Goal: Task Accomplishment & Management: Use online tool/utility

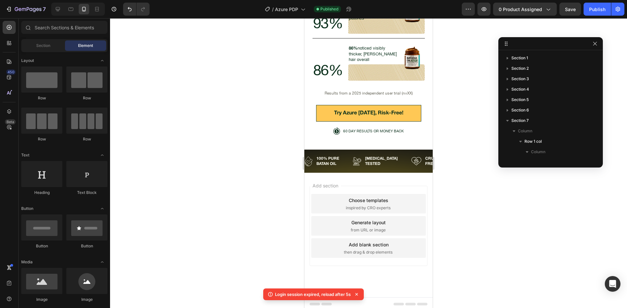
scroll to position [166, 0]
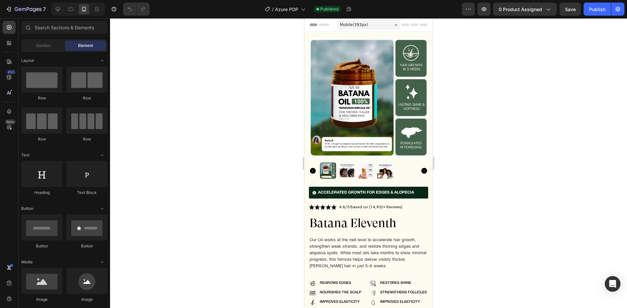
click at [64, 8] on div at bounding box center [78, 9] width 54 height 13
click at [60, 9] on icon at bounding box center [58, 9] width 7 height 7
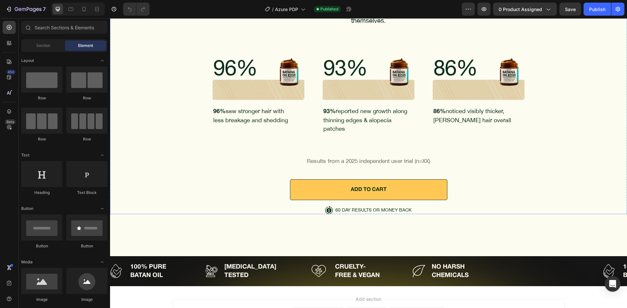
scroll to position [2642, 0]
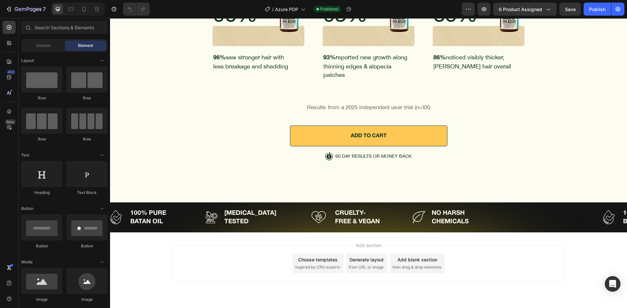
click at [428, 257] on div "Add blank section" at bounding box center [417, 260] width 40 height 7
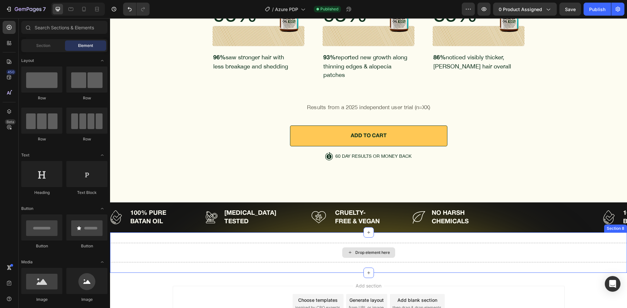
click at [238, 250] on div "Drop element here Section 8" at bounding box center [368, 253] width 517 height 40
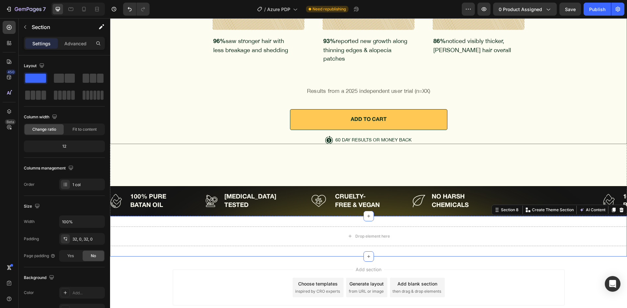
scroll to position [2682, 0]
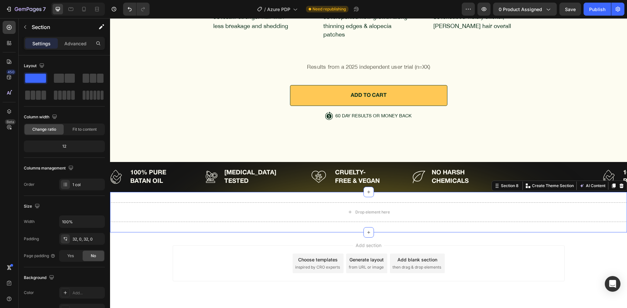
drag, startPoint x: 268, startPoint y: 180, endPoint x: 110, endPoint y: 218, distance: 162.6
click at [268, 192] on div "Drop element here Section 8 You can create reusable sections Create Theme Secti…" at bounding box center [368, 212] width 517 height 40
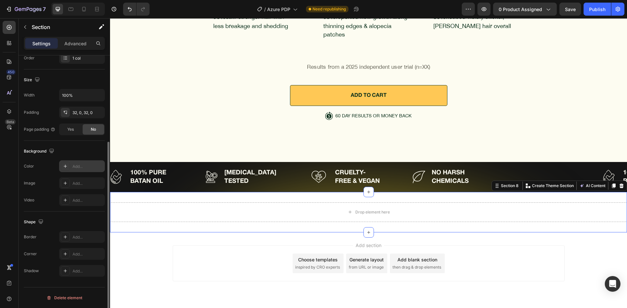
click at [77, 167] on div "Add..." at bounding box center [87, 167] width 31 height 6
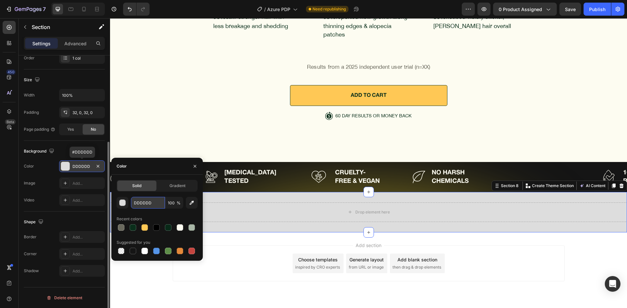
click at [138, 204] on input "DDDDDD" at bounding box center [148, 203] width 34 height 12
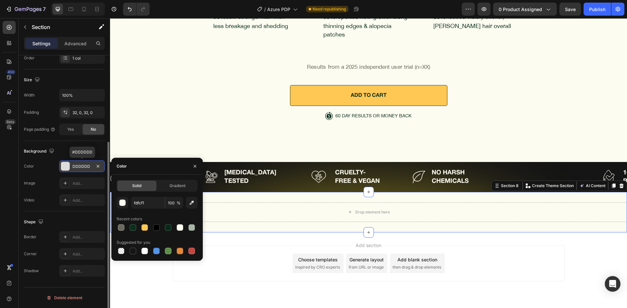
click at [135, 212] on div "fdfcf1 100 % Recent colors Suggested for you" at bounding box center [157, 226] width 81 height 59
type input "FDFCF1"
click at [82, 188] on div "Add..." at bounding box center [82, 184] width 46 height 12
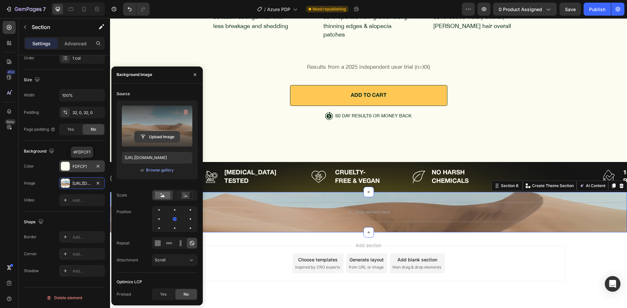
click at [166, 134] on input "file" at bounding box center [156, 137] width 45 height 11
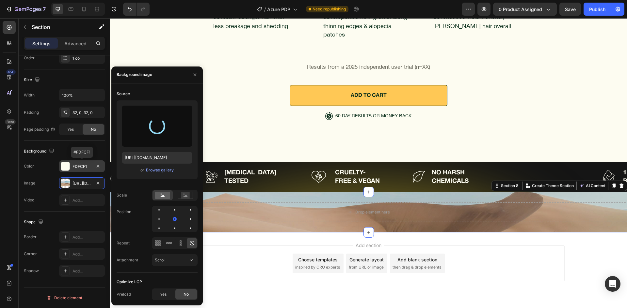
type input "https://cdn.shopify.com/s/files/1/0843/7438/9045/files/gempages_580879545922487…"
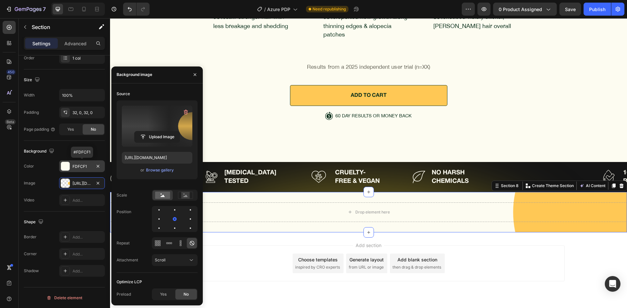
scroll to position [2649, 0]
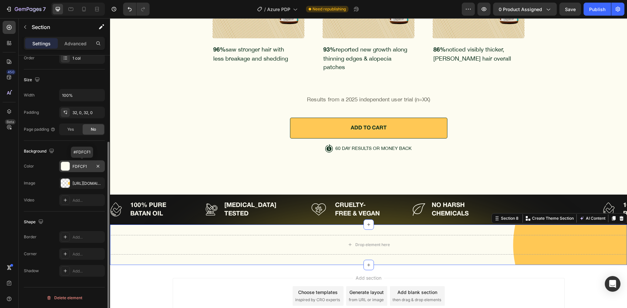
click at [46, 220] on div "Shape" at bounding box center [64, 222] width 81 height 10
click at [78, 41] on p "Advanced" at bounding box center [75, 43] width 22 height 7
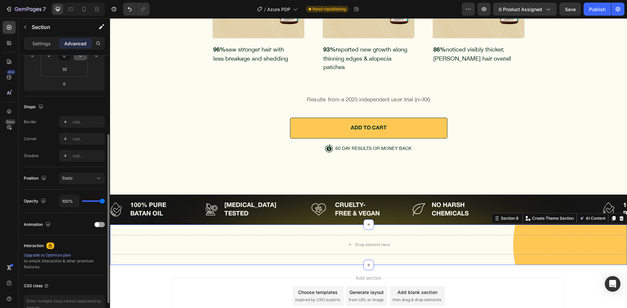
scroll to position [29, 0]
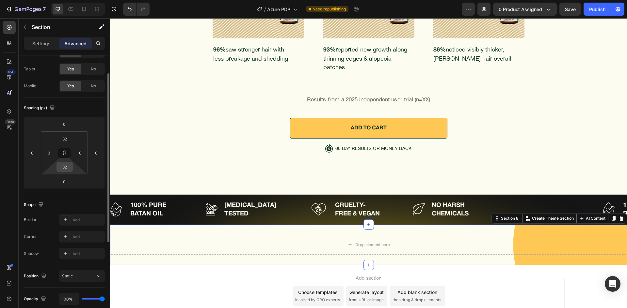
click at [68, 166] on input "32" at bounding box center [64, 167] width 13 height 10
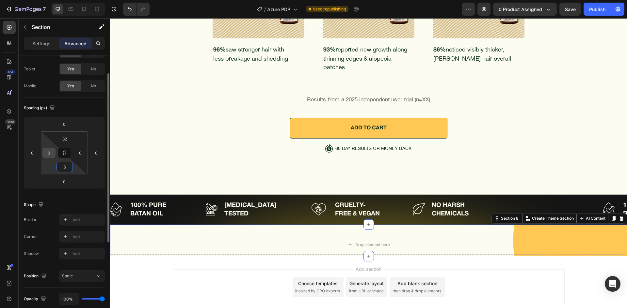
type input "5"
click at [51, 150] on input "0" at bounding box center [49, 153] width 10 height 10
type input "24"
click at [84, 155] on input "0" at bounding box center [80, 153] width 10 height 10
type input "24"
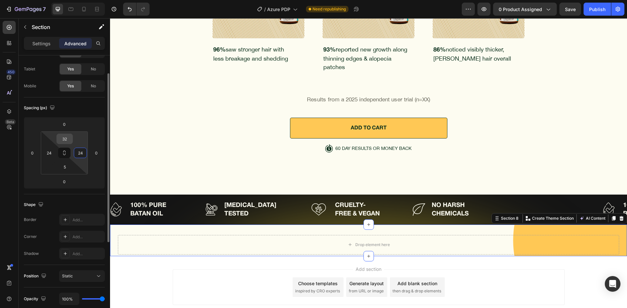
click at [66, 139] on input "32" at bounding box center [64, 139] width 13 height 10
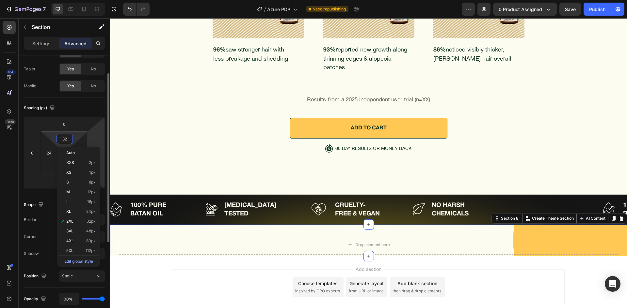
type input "2"
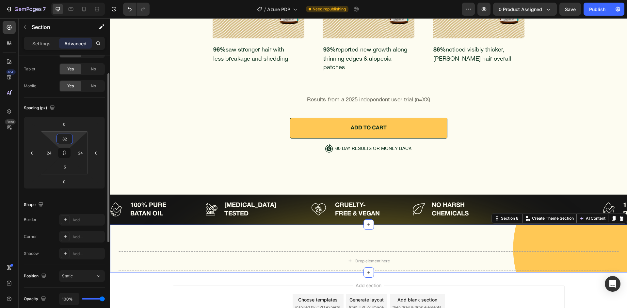
type input "82"
click at [80, 106] on div "Spacing (px)" at bounding box center [64, 108] width 81 height 10
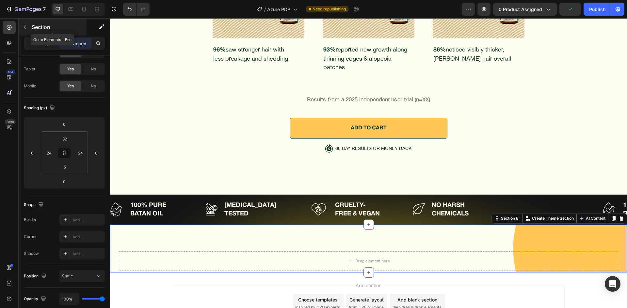
click at [42, 27] on p "Section" at bounding box center [59, 27] width 54 height 8
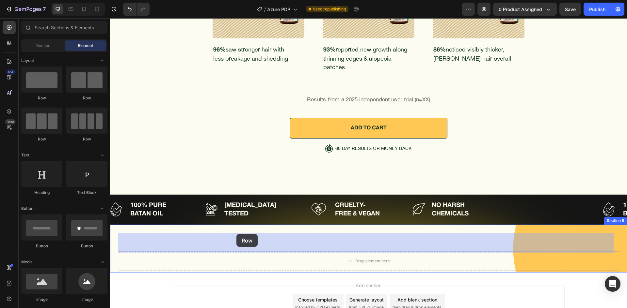
drag, startPoint x: 199, startPoint y: 105, endPoint x: 236, endPoint y: 231, distance: 131.5
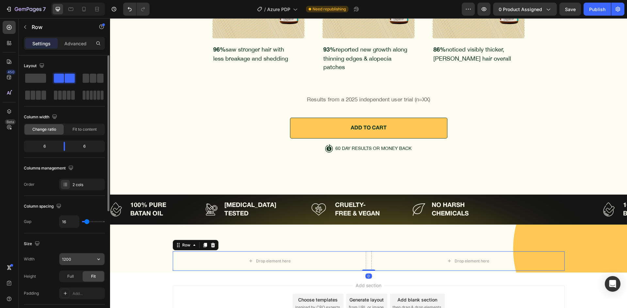
click at [71, 256] on input "1200" at bounding box center [81, 260] width 45 height 12
type input "1331"
click at [70, 249] on div "Size Width 1331 Height Full Fit Padding Add..." at bounding box center [64, 269] width 81 height 71
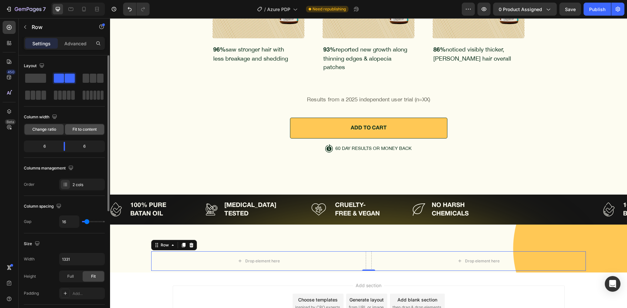
click at [82, 129] on div "Fit to content" at bounding box center [84, 129] width 39 height 10
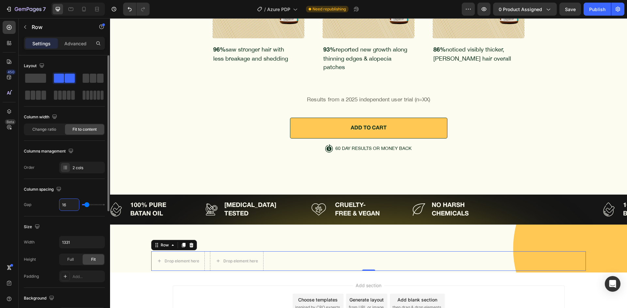
click at [69, 209] on input "16" at bounding box center [69, 205] width 20 height 12
type input "2"
type input "24"
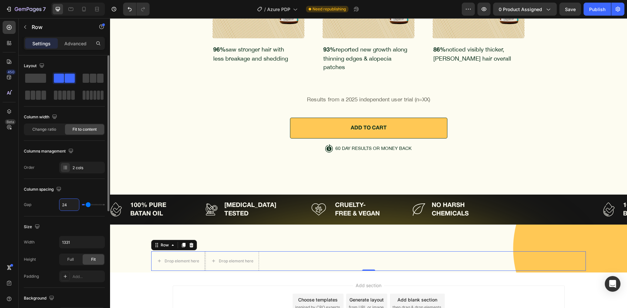
type input "24"
click at [76, 194] on div "Column spacing" at bounding box center [64, 189] width 81 height 10
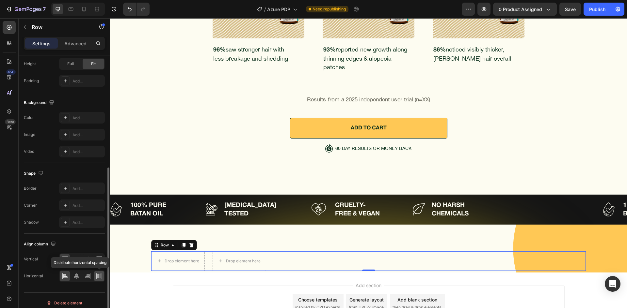
click at [96, 274] on icon at bounding box center [96, 277] width 0 height 6
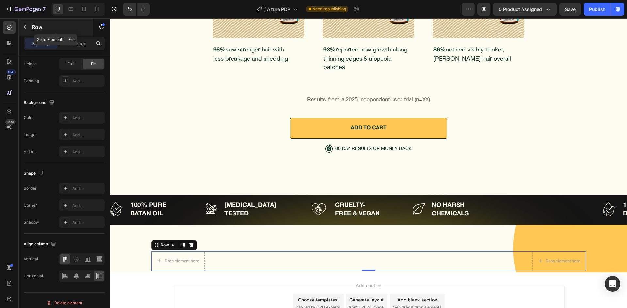
click at [51, 29] on p "Row" at bounding box center [59, 27] width 55 height 8
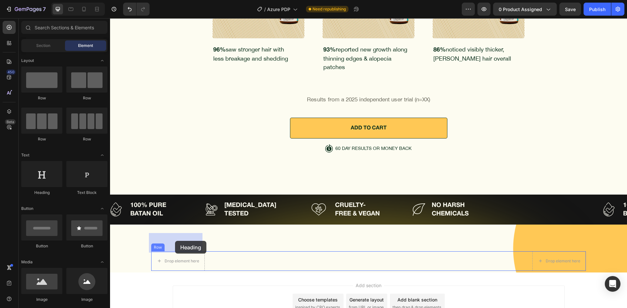
drag, startPoint x: 160, startPoint y: 198, endPoint x: 175, endPoint y: 241, distance: 46.3
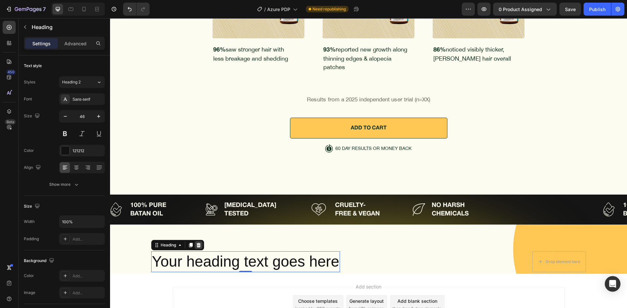
click at [197, 243] on icon at bounding box center [199, 245] width 4 height 5
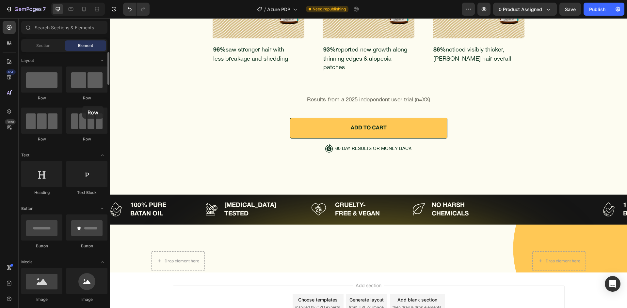
drag, startPoint x: 47, startPoint y: 70, endPoint x: 82, endPoint y: 106, distance: 50.6
click at [82, 161] on div "Row Row Row Row" at bounding box center [64, 181] width 86 height 40
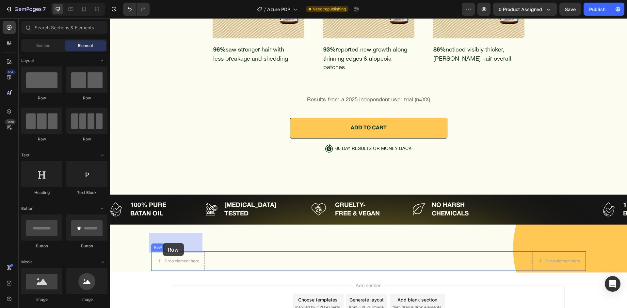
drag, startPoint x: 162, startPoint y: 106, endPoint x: 160, endPoint y: 251, distance: 145.3
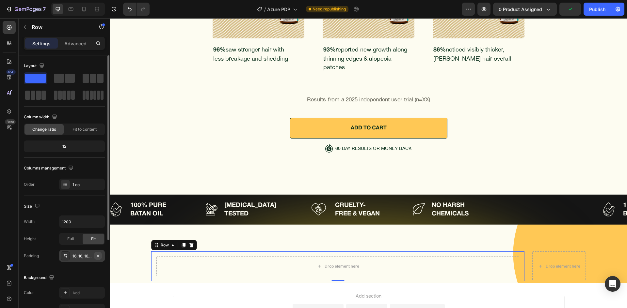
click at [99, 256] on icon "button" at bounding box center [97, 256] width 5 height 5
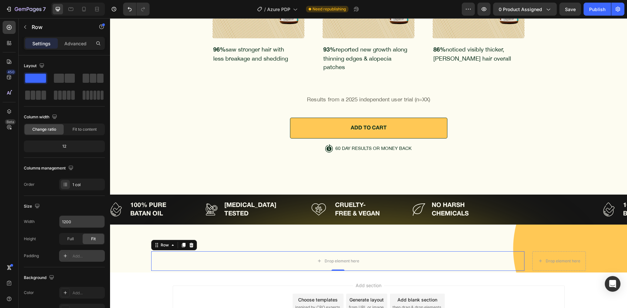
drag, startPoint x: 72, startPoint y: 215, endPoint x: 75, endPoint y: 221, distance: 7.0
click at [74, 219] on div "Size Width 1200 Height Full Fit Padding Add..." at bounding box center [64, 231] width 81 height 71
click at [75, 222] on input "1200" at bounding box center [81, 222] width 45 height 12
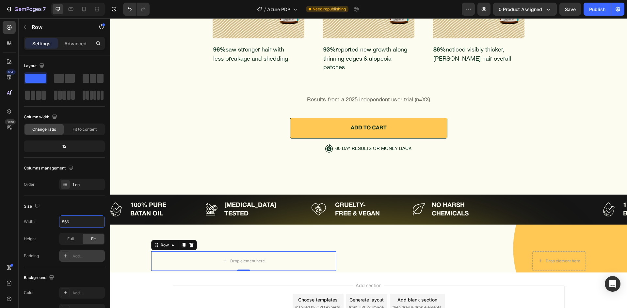
type input "566"
click at [76, 209] on div "Size" at bounding box center [64, 206] width 81 height 10
click at [66, 48] on div "Advanced" at bounding box center [75, 43] width 33 height 10
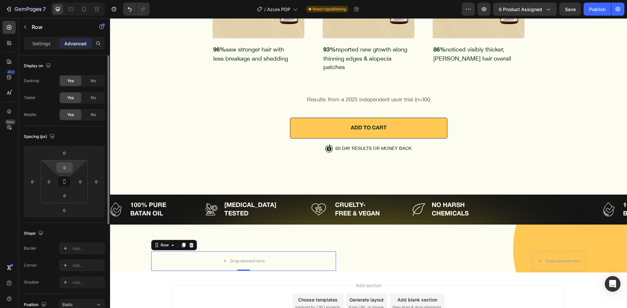
click at [71, 166] on input "0" at bounding box center [64, 168] width 13 height 10
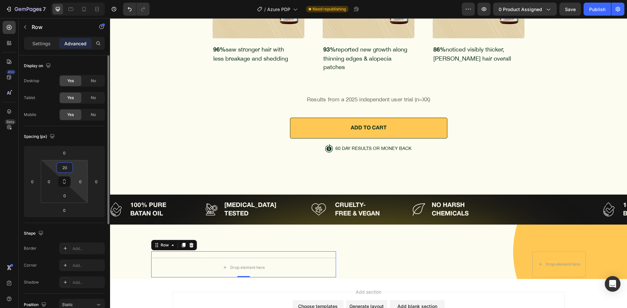
type input "20"
click at [82, 138] on div "Spacing (px)" at bounding box center [64, 137] width 81 height 10
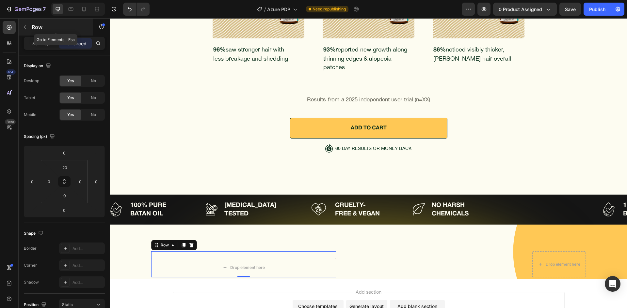
click at [24, 21] on div "Row" at bounding box center [56, 27] width 74 height 17
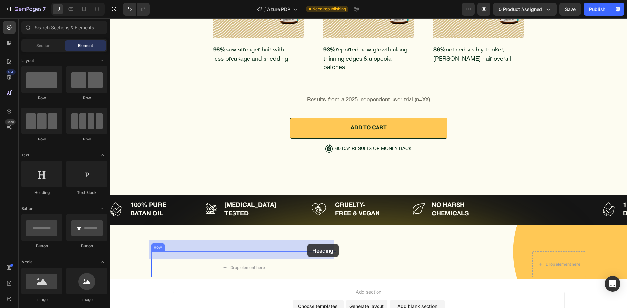
drag, startPoint x: 166, startPoint y: 198, endPoint x: 382, endPoint y: 175, distance: 216.6
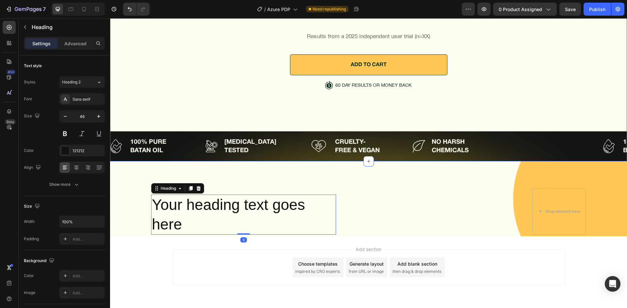
scroll to position [2717, 0]
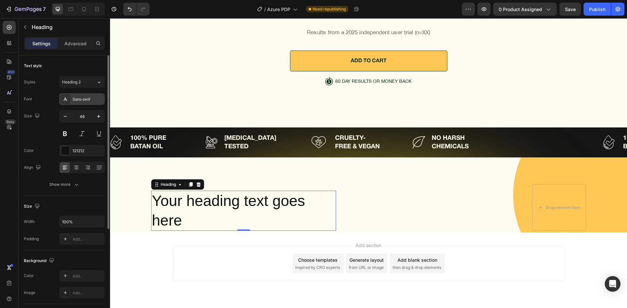
drag, startPoint x: 76, startPoint y: 96, endPoint x: 78, endPoint y: 102, distance: 6.1
click at [77, 97] on div "Sans-serif" at bounding box center [87, 100] width 31 height 6
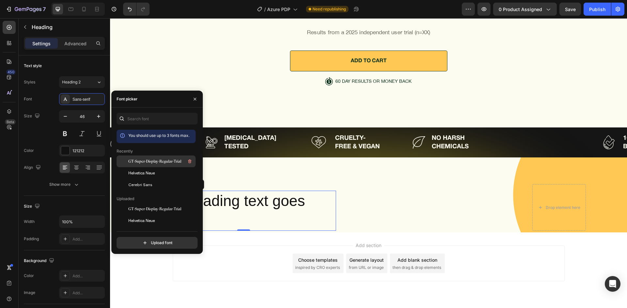
click at [147, 162] on span "GT-Super-Display-Regular-Trial" at bounding box center [154, 162] width 53 height 6
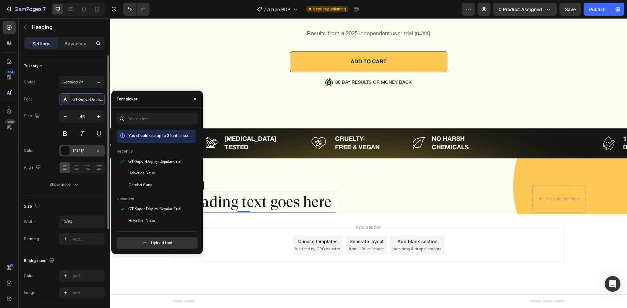
scroll to position [2697, 0]
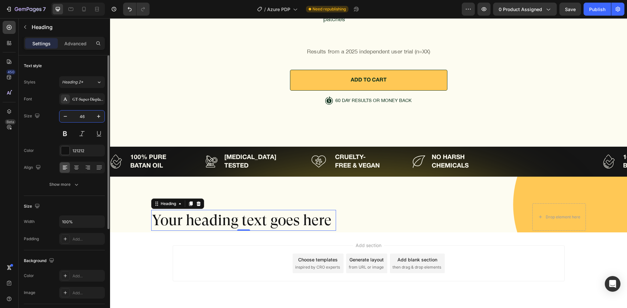
click at [88, 114] on input "46" at bounding box center [82, 117] width 22 height 12
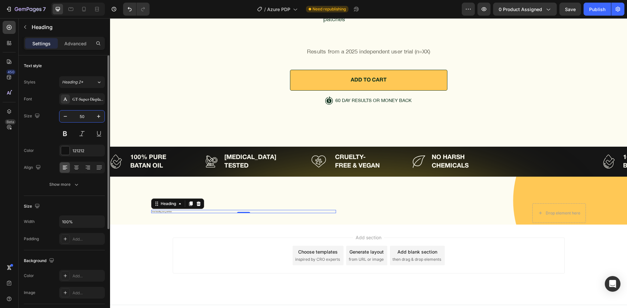
scroll to position [2717, 0]
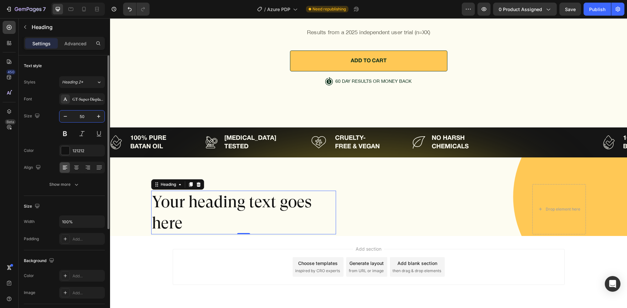
type input "50"
click at [45, 131] on div "Size 50" at bounding box center [64, 124] width 81 height 29
click at [61, 251] on div "Text style Styles Heading 2* Font GT-Super-Display-Regular-Trial Size 50 Color …" at bounding box center [64, 278] width 81 height 54
click at [61, 190] on button "Show more" at bounding box center [64, 185] width 81 height 12
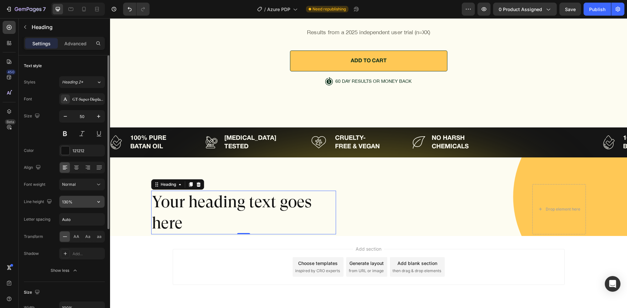
click at [63, 208] on input "130%" at bounding box center [81, 202] width 45 height 12
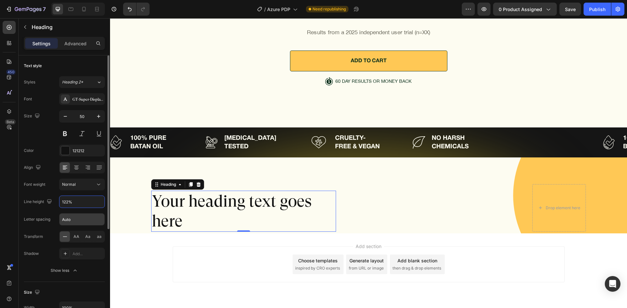
type input "122%"
click at [75, 222] on input "Auto" at bounding box center [81, 220] width 45 height 12
type input "0"
click at [52, 173] on div "Align" at bounding box center [64, 168] width 81 height 12
click at [78, 151] on div "121212" at bounding box center [81, 151] width 19 height 6
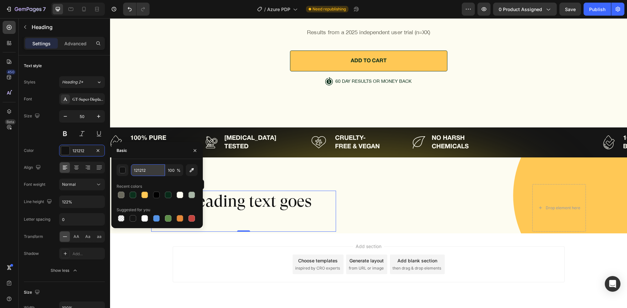
click at [155, 170] on input "121212" at bounding box center [148, 171] width 34 height 12
paste input "082918"
type input "082918"
click at [154, 159] on div "Basic" at bounding box center [156, 150] width 91 height 17
click at [235, 191] on h2 "Your heading text goes here" at bounding box center [243, 211] width 185 height 41
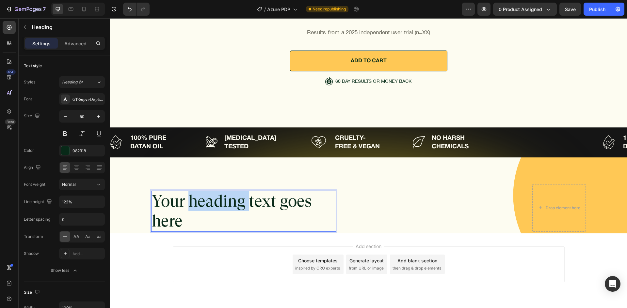
click at [235, 192] on p "Your heading text goes here" at bounding box center [243, 212] width 183 height 40
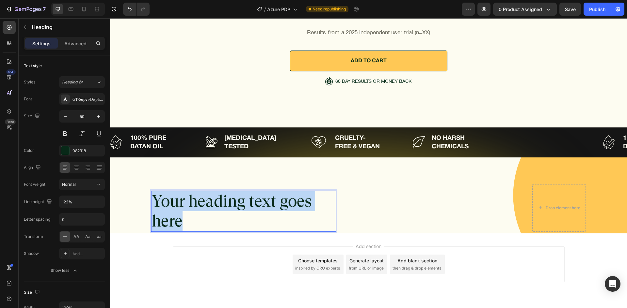
click at [235, 192] on p "Your heading text goes here" at bounding box center [243, 212] width 183 height 40
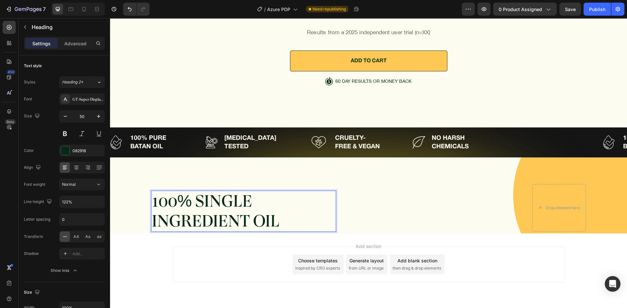
click at [152, 198] on p "100% SINGLE INGREDIENT OIL" at bounding box center [243, 212] width 183 height 40
drag, startPoint x: 327, startPoint y: 189, endPoint x: 229, endPoint y: 194, distance: 98.7
click at [229, 194] on p "100% SINGLE INGREDIENT OIL" at bounding box center [243, 212] width 183 height 40
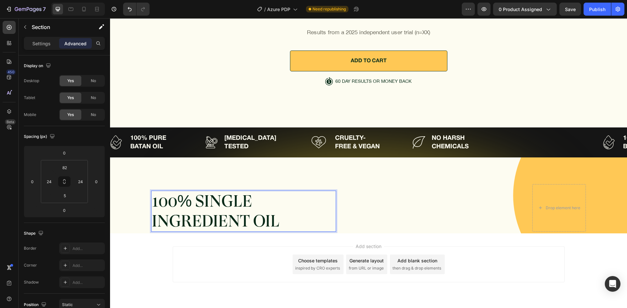
click at [166, 158] on div "100% SINGLE INGREDIENT OIL Heading 0 Row Drop element here Row Section 8" at bounding box center [368, 196] width 517 height 76
click at [191, 197] on p "100% SINGLE INGREDIENT OIL" at bounding box center [243, 212] width 183 height 40
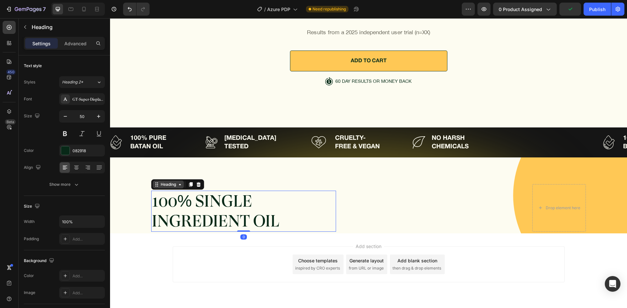
click at [159, 182] on div "Heading" at bounding box center [168, 185] width 18 height 6
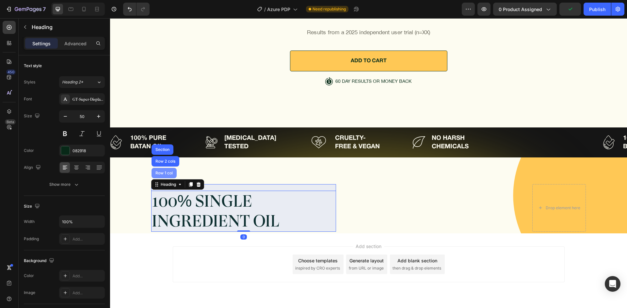
click at [161, 171] on div "Row 1 col" at bounding box center [164, 173] width 20 height 4
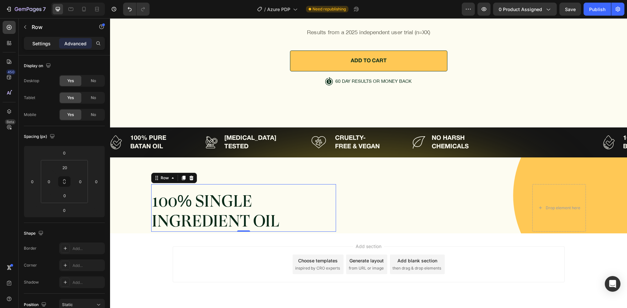
click at [32, 43] on p "Settings" at bounding box center [41, 43] width 18 height 7
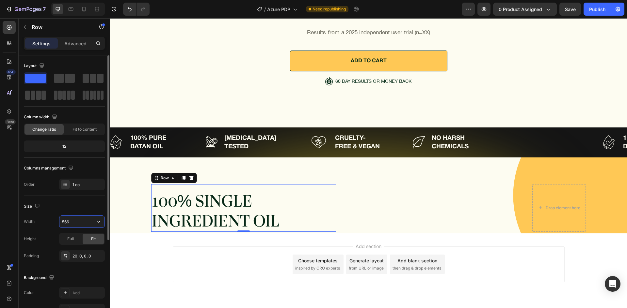
click at [75, 223] on input "566" at bounding box center [81, 222] width 45 height 12
click at [75, 207] on div "Size" at bounding box center [64, 206] width 81 height 10
click at [88, 256] on div "20, 0, 0, 0" at bounding box center [81, 257] width 19 height 6
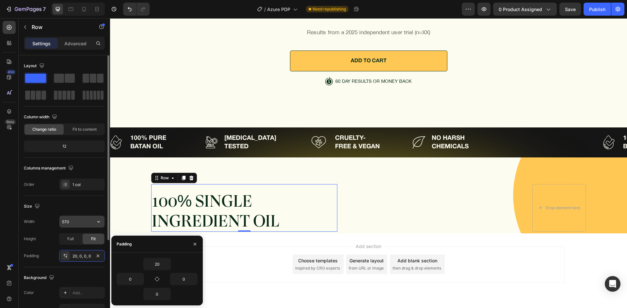
click at [81, 226] on input "570" at bounding box center [81, 222] width 45 height 12
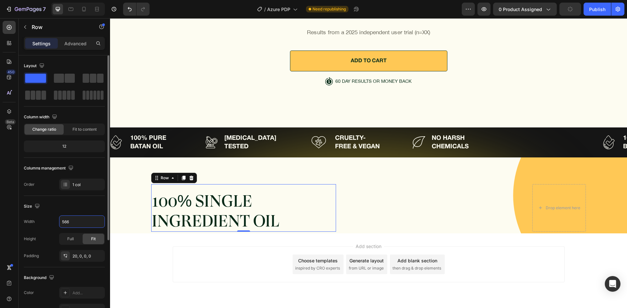
type input "566"
click at [81, 209] on div "Size" at bounding box center [64, 206] width 81 height 10
click at [602, 11] on div "Publish" at bounding box center [597, 9] width 16 height 7
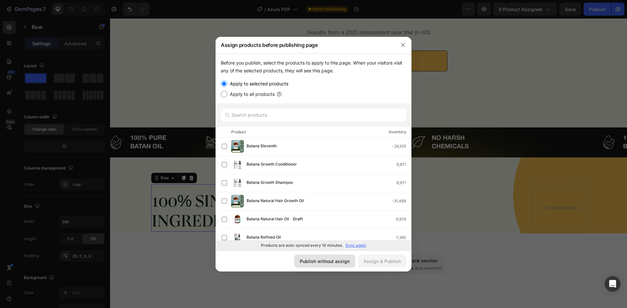
click at [304, 262] on div "Publish without assign" at bounding box center [325, 261] width 50 height 7
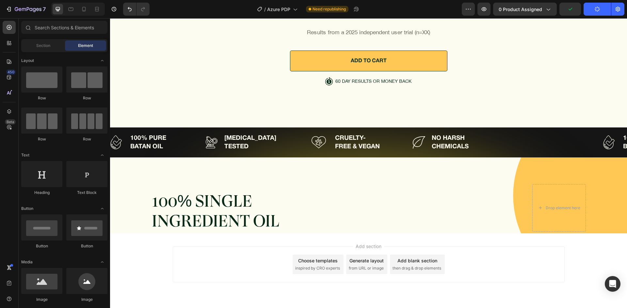
click at [270, 234] on div "Add section Choose templates inspired by CRO experts Generate layout from URL o…" at bounding box center [368, 274] width 517 height 80
click at [249, 201] on p "100% SINGLE INGREDIENT OIL" at bounding box center [243, 212] width 183 height 40
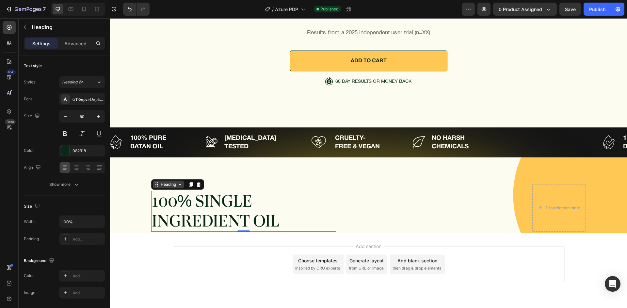
click at [167, 182] on div "Heading" at bounding box center [168, 185] width 18 height 6
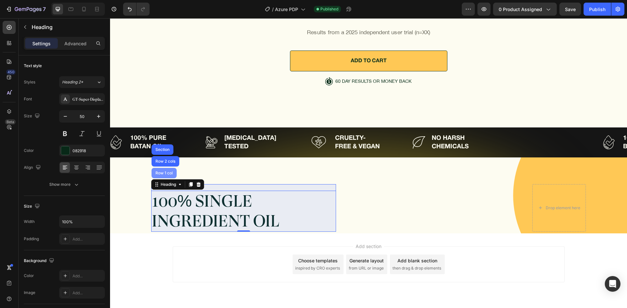
click at [169, 168] on div "Row 1 col" at bounding box center [163, 173] width 25 height 10
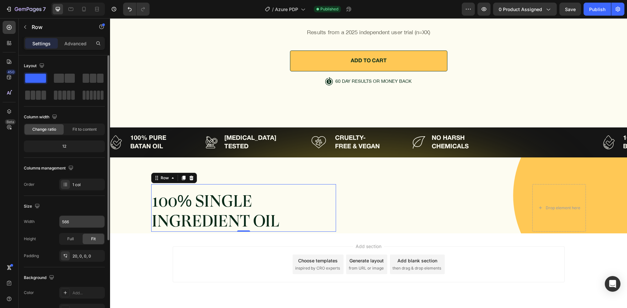
click at [71, 225] on input "566" at bounding box center [81, 222] width 45 height 12
click at [74, 197] on div "Size Width 600 Height Full Fit Padding 20, 0, 0, 0" at bounding box center [64, 231] width 81 height 71
click at [83, 216] on div "600" at bounding box center [82, 222] width 46 height 12
click at [83, 217] on input "600" at bounding box center [81, 222] width 45 height 12
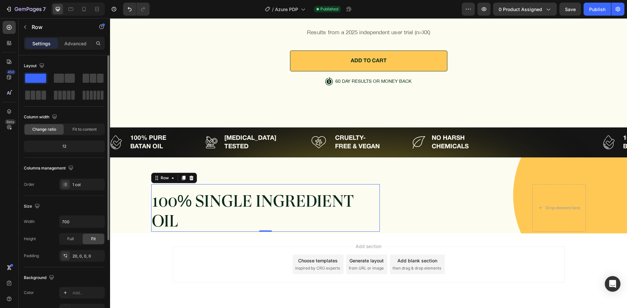
click at [84, 210] on div "Size" at bounding box center [64, 206] width 81 height 10
click at [85, 221] on input "700" at bounding box center [81, 222] width 45 height 12
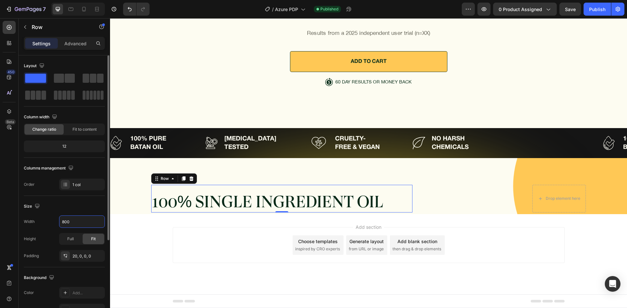
scroll to position [2698, 0]
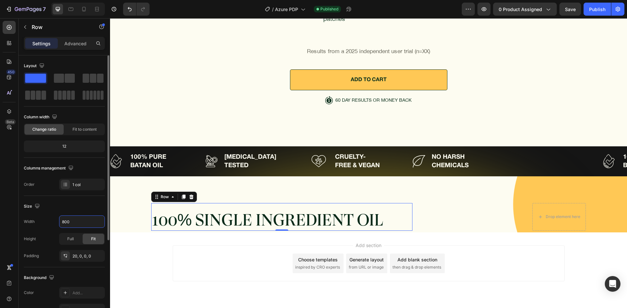
type input "800"
click at [80, 210] on div "Size" at bounding box center [64, 206] width 81 height 10
click at [252, 233] on div "Add section Choose templates inspired by CRO experts Generate layout from URL o…" at bounding box center [368, 273] width 517 height 80
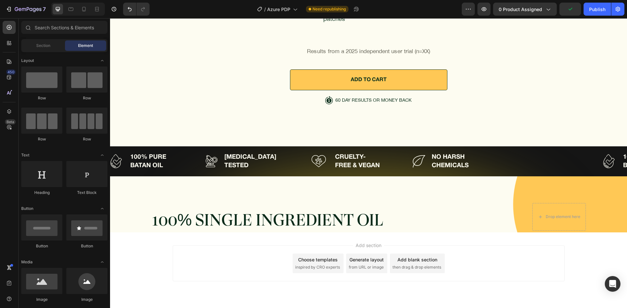
click at [250, 211] on p "100% SINGLE INGREDIENT OIL" at bounding box center [282, 221] width 260 height 20
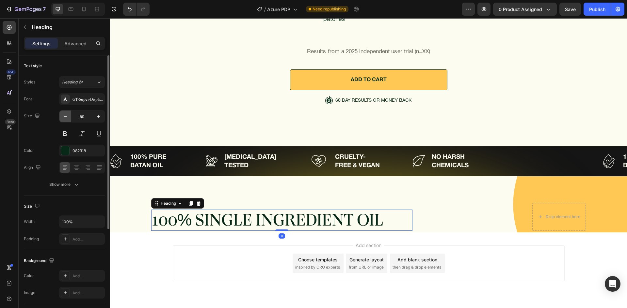
click at [68, 121] on button "button" at bounding box center [65, 117] width 12 height 12
click at [95, 117] on icon "button" at bounding box center [98, 116] width 7 height 7
type input "50"
click at [60, 188] on button "Show more" at bounding box center [64, 185] width 81 height 12
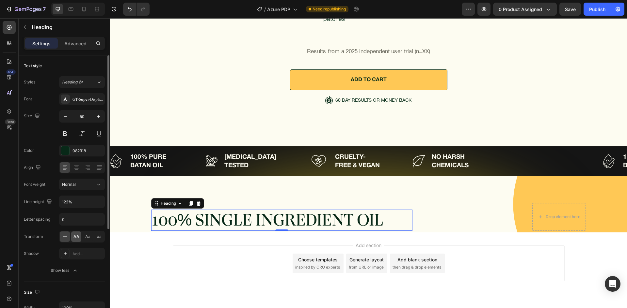
click at [73, 241] on div "AA" at bounding box center [76, 237] width 10 height 10
click at [68, 239] on icon at bounding box center [65, 237] width 7 height 7
click at [101, 239] on span "aa" at bounding box center [99, 237] width 5 height 6
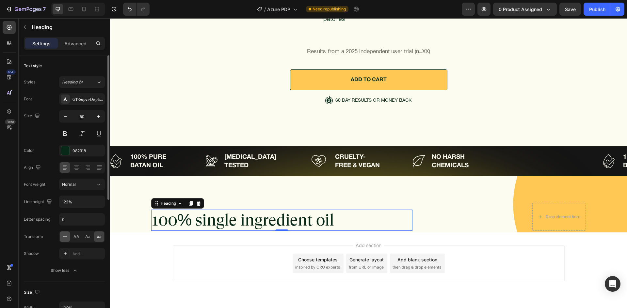
click at [66, 233] on div at bounding box center [65, 237] width 10 height 10
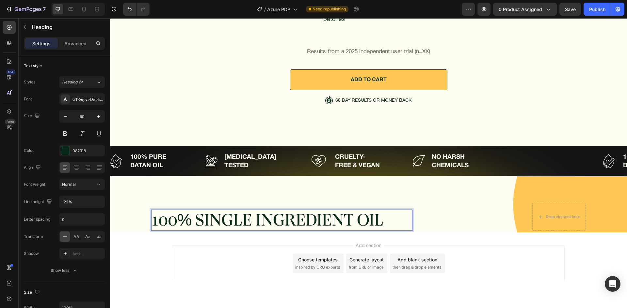
click at [202, 211] on p "100% SINGLE INGREDIENT OIL" at bounding box center [282, 221] width 260 height 20
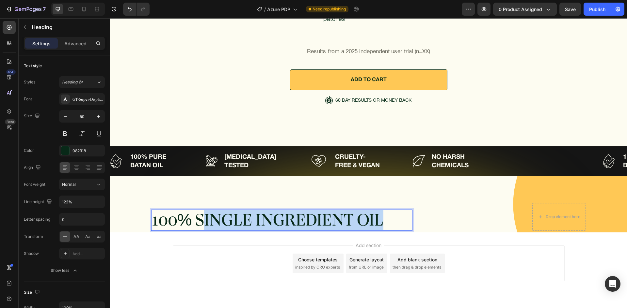
click at [378, 211] on p "100% SINGLE INGREDIENT OIL" at bounding box center [282, 221] width 260 height 20
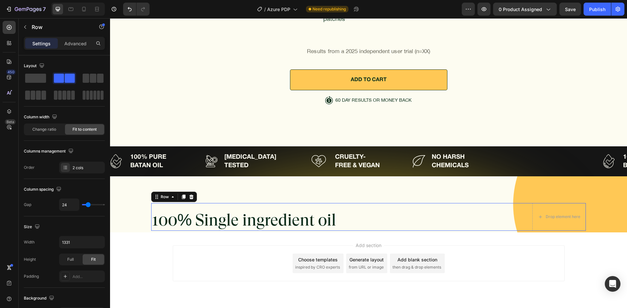
click at [492, 211] on div "100% Single ingredient oil Heading Row Drop element here Row 0" at bounding box center [368, 217] width 435 height 28
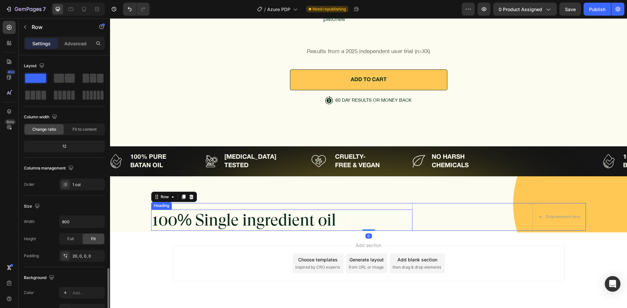
click at [361, 203] on div "100% Single ingredient oil Heading Row" at bounding box center [281, 217] width 261 height 28
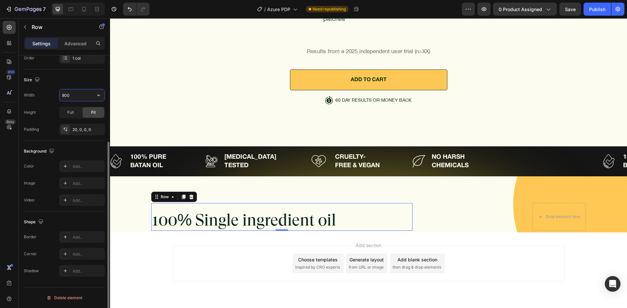
click at [76, 101] on input "800" at bounding box center [81, 95] width 45 height 12
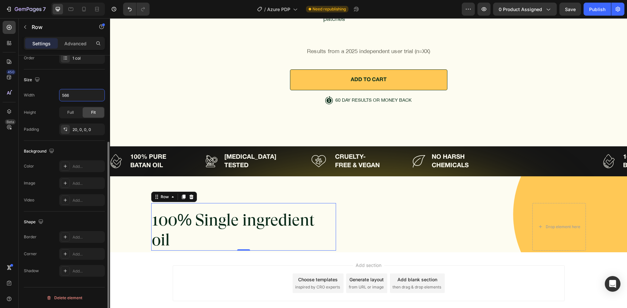
click at [57, 108] on div "Height Full Fit" at bounding box center [64, 113] width 81 height 12
click at [75, 97] on input "566" at bounding box center [81, 95] width 45 height 12
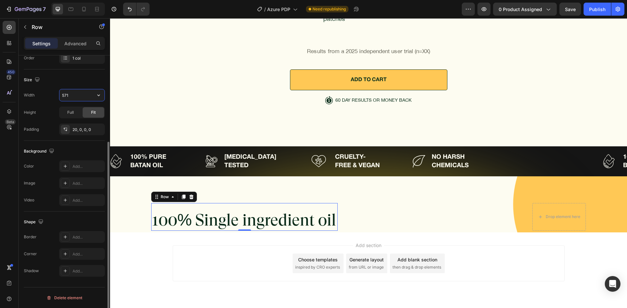
type input "572"
click at [87, 80] on div "Size" at bounding box center [64, 80] width 81 height 10
click at [76, 40] on p "Advanced" at bounding box center [75, 43] width 22 height 7
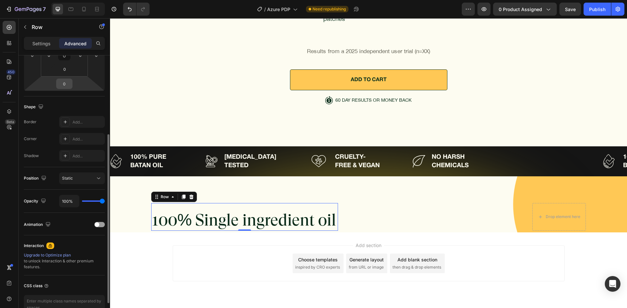
click at [67, 81] on input "0" at bounding box center [64, 84] width 13 height 10
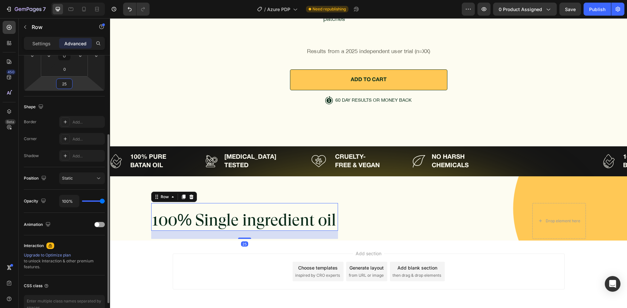
type input "25"
click at [71, 101] on div "Shape Border Add... Corner Add... Shadow Add..." at bounding box center [64, 132] width 81 height 71
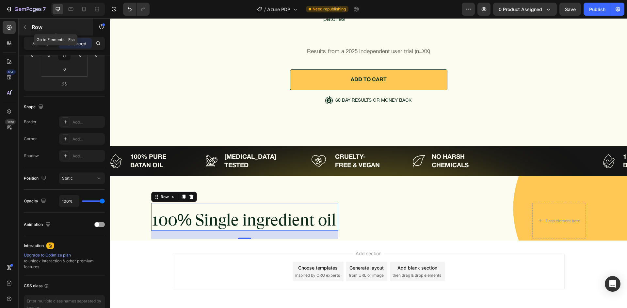
click at [45, 29] on p "Row" at bounding box center [59, 27] width 55 height 8
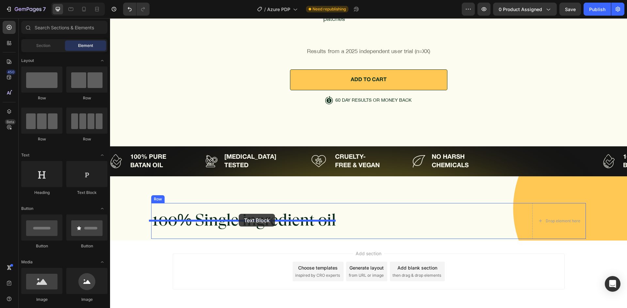
drag, startPoint x: 192, startPoint y: 197, endPoint x: 239, endPoint y: 214, distance: 50.0
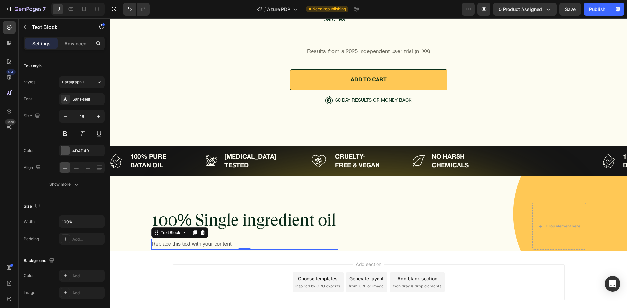
click at [202, 239] on div "Replace this text with your content" at bounding box center [244, 244] width 187 height 11
click at [202, 240] on p "Replace this text with your content" at bounding box center [244, 244] width 185 height 9
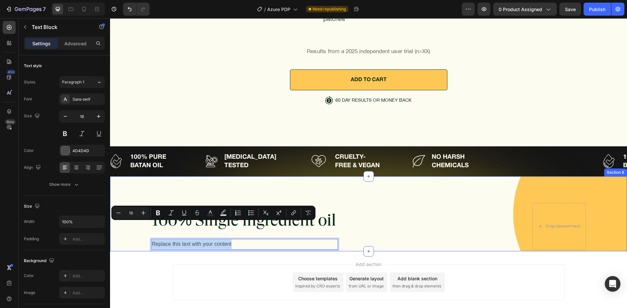
click at [410, 232] on div "100% Single ingredient oil Heading Row Replace this text with your content Text…" at bounding box center [368, 214] width 517 height 75
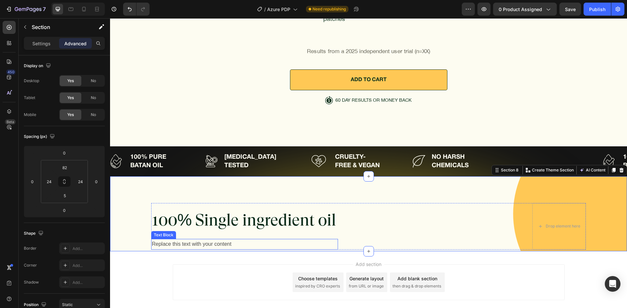
click at [297, 240] on p "Replace this text with your content" at bounding box center [244, 244] width 185 height 9
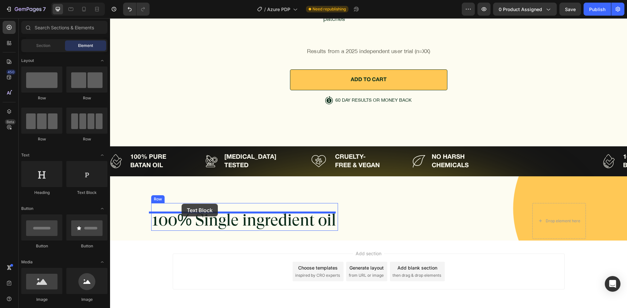
drag, startPoint x: 202, startPoint y: 198, endPoint x: 182, endPoint y: 204, distance: 21.2
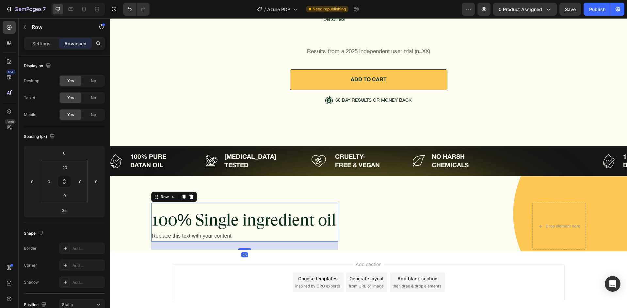
click at [207, 203] on div "100% Single ingredient oil Heading Replace this text with your content Text Blo…" at bounding box center [244, 222] width 187 height 39
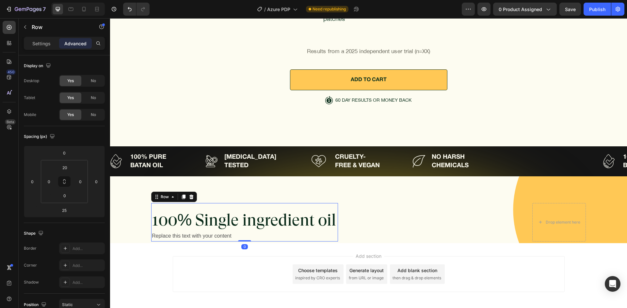
drag, startPoint x: 239, startPoint y: 231, endPoint x: 244, endPoint y: 204, distance: 27.7
click at [244, 205] on div "100% Single ingredient oil Heading Replace this text with your content Text Blo…" at bounding box center [244, 222] width 187 height 39
type input "0"
click at [244, 211] on p "100% Single ingredient oil" at bounding box center [244, 221] width 185 height 20
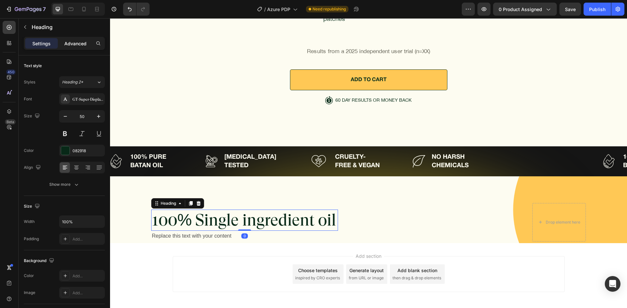
click at [74, 41] on p "Advanced" at bounding box center [75, 43] width 22 height 7
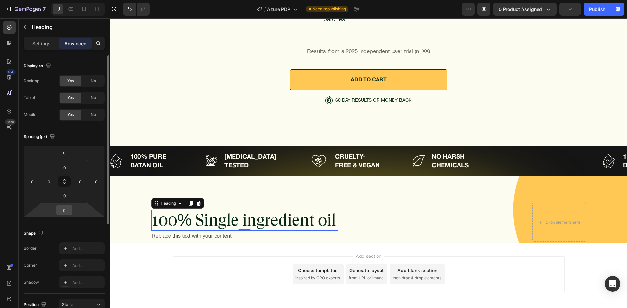
click at [67, 210] on input "0" at bounding box center [64, 211] width 13 height 10
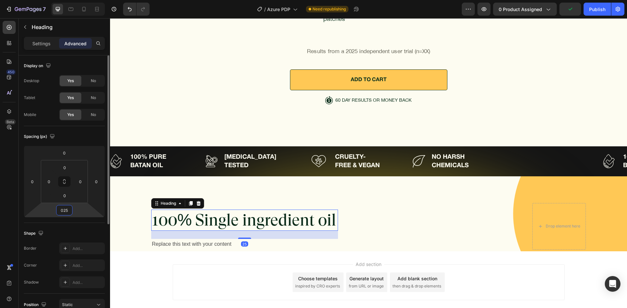
type input "25"
click at [75, 227] on div "Shape Border Add... Corner Add... Shadow Add..." at bounding box center [64, 258] width 81 height 71
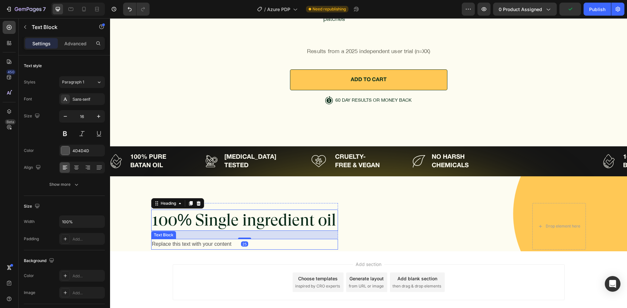
click at [205, 239] on div "Replace this text with your content" at bounding box center [244, 244] width 187 height 11
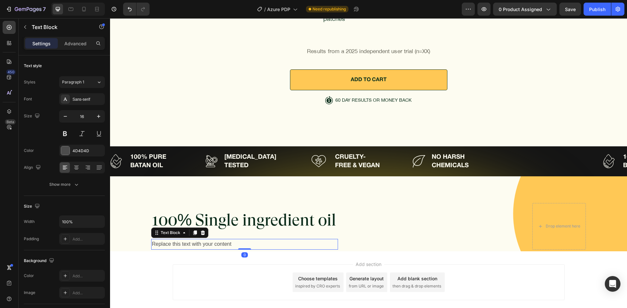
click at [199, 239] on div "Replace this text with your content" at bounding box center [244, 244] width 187 height 11
click at [199, 240] on p "Replace this text with your content" at bounding box center [244, 244] width 185 height 9
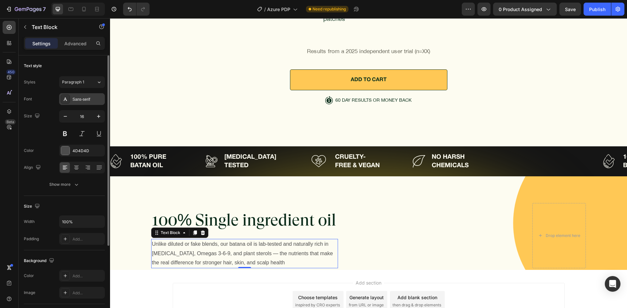
click at [79, 100] on div "Sans-serif" at bounding box center [87, 100] width 31 height 6
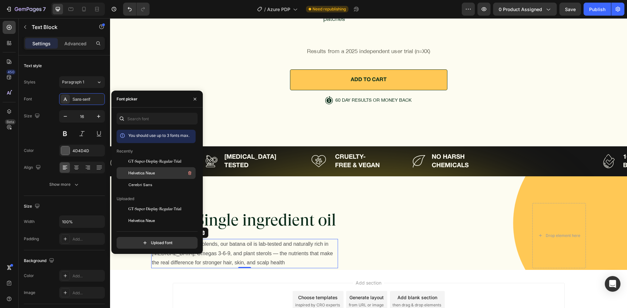
click at [143, 171] on span "Helvetica Neue" at bounding box center [141, 173] width 26 height 6
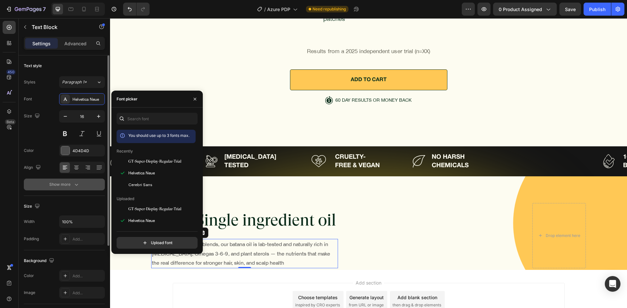
click at [60, 189] on button "Show more" at bounding box center [64, 185] width 81 height 12
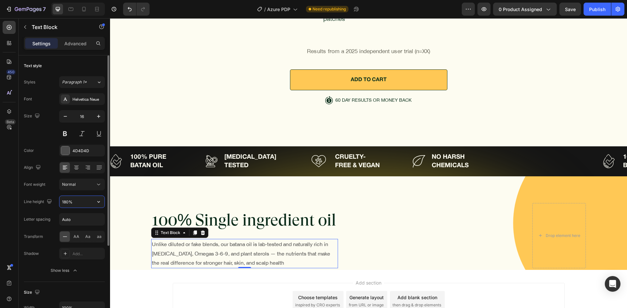
click at [66, 198] on input "180%" at bounding box center [81, 202] width 45 height 12
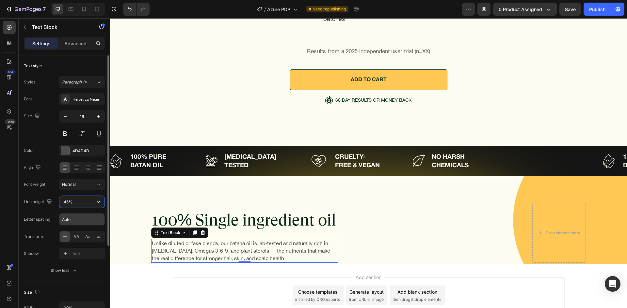
type input "145%"
click at [65, 225] on input "Auto" at bounding box center [81, 220] width 45 height 12
type input "0"
click at [50, 226] on div "Font Helvetica Neue Size 16 Color 4D4D4D Align Font weight Normal Line height 1…" at bounding box center [64, 184] width 81 height 183
click at [80, 149] on div "4D4D4D" at bounding box center [81, 151] width 19 height 6
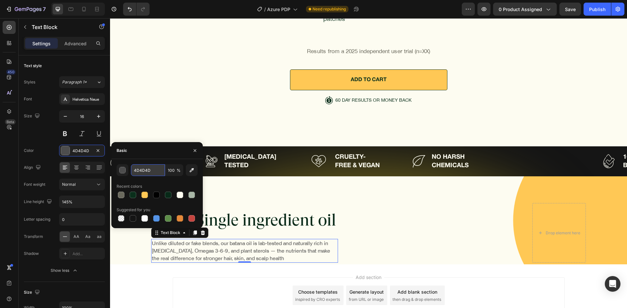
click at [137, 172] on input "4D4D4D" at bounding box center [148, 171] width 34 height 12
paste input "082918"
type input "082918"
click at [150, 160] on div "082918 100 % Recent colors Suggested for you" at bounding box center [156, 193] width 91 height 69
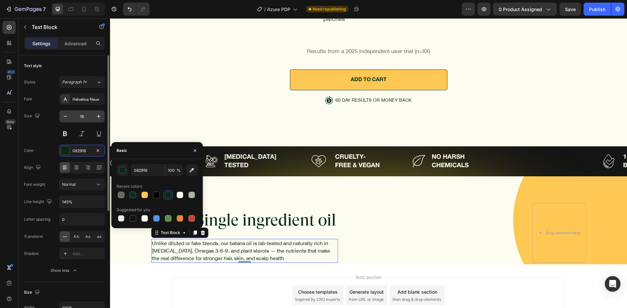
click at [90, 119] on input "16" at bounding box center [82, 117] width 22 height 12
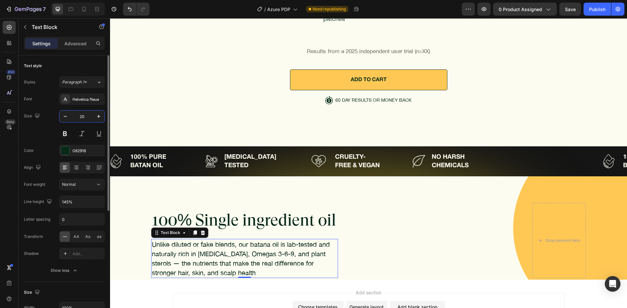
type input "20"
click at [38, 142] on div "Font Helvetica Neue Size 20 Color 082918 Align Font weight Normal Line height 1…" at bounding box center [64, 184] width 81 height 183
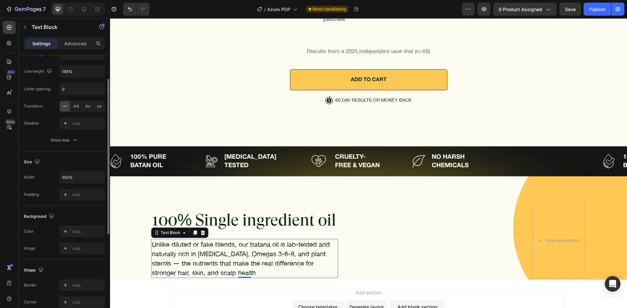
scroll to position [163, 0]
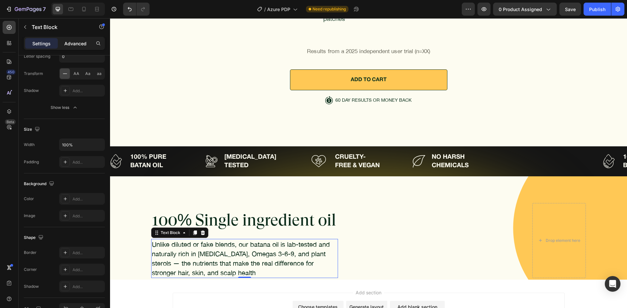
click at [81, 45] on p "Advanced" at bounding box center [75, 43] width 22 height 7
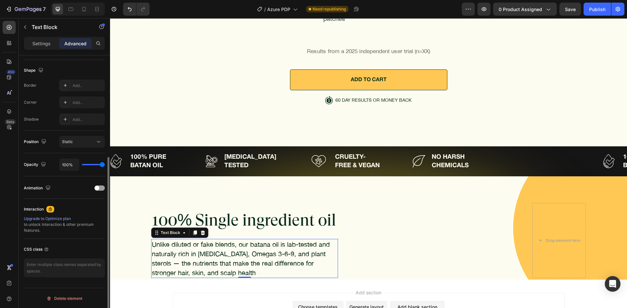
scroll to position [0, 0]
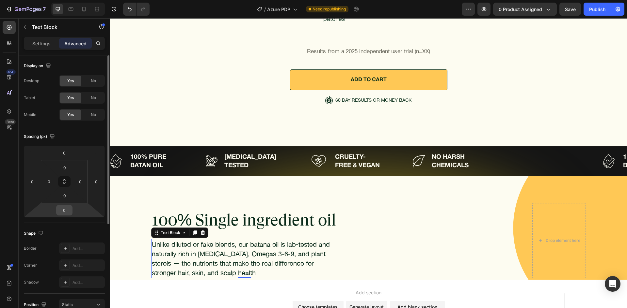
click at [64, 211] on input "0" at bounding box center [64, 211] width 13 height 10
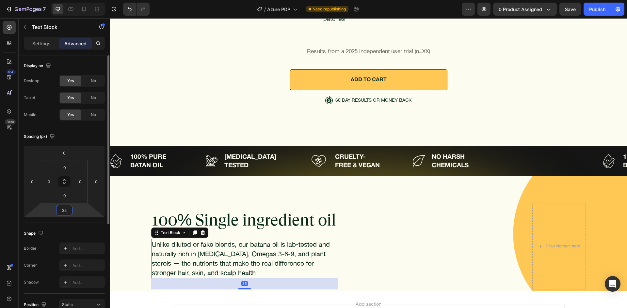
type input "35"
click at [65, 215] on div "35" at bounding box center [64, 210] width 16 height 10
click at [0, 0] on div "Spacing (px) 0 0 35 0 0 0 0 0" at bounding box center [0, 0] width 0 height 0
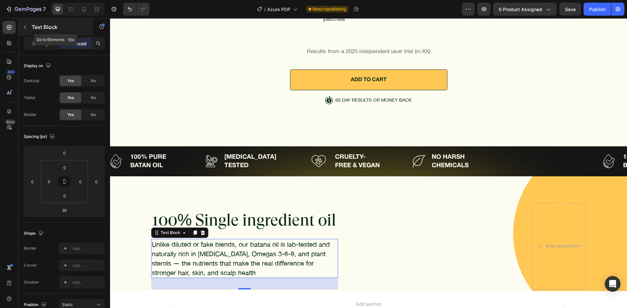
click at [61, 29] on p "Text Block" at bounding box center [59, 27] width 55 height 8
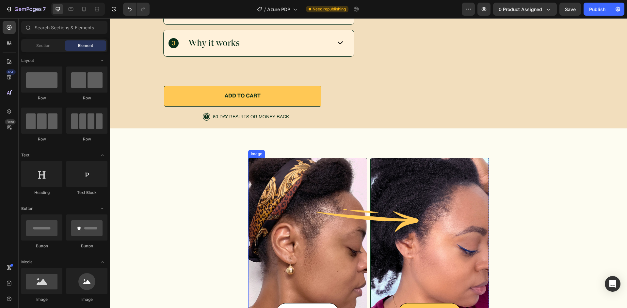
scroll to position [2064, 0]
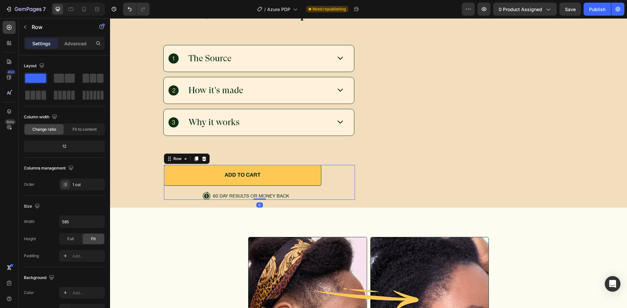
click at [282, 206] on div "ADD TO CART Button" at bounding box center [259, 199] width 191 height 27
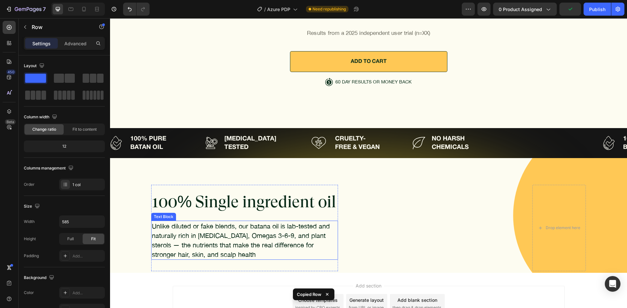
scroll to position [2757, 0]
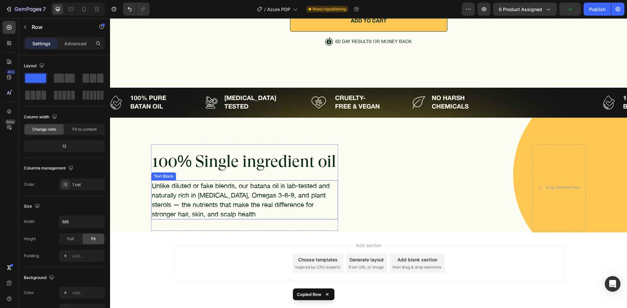
click at [250, 181] on p "Unlike diluted or fake blends, our batana oil is lab-tested and naturally rich …" at bounding box center [244, 200] width 185 height 38
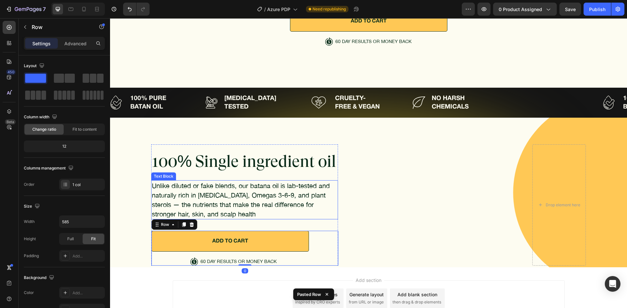
click at [272, 182] on p "Unlike diluted or fake blends, our batana oil is lab-tested and naturally rich …" at bounding box center [244, 200] width 185 height 38
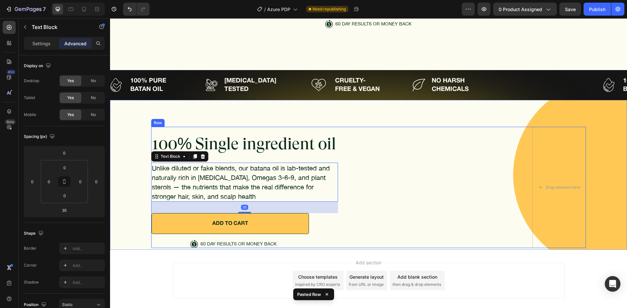
scroll to position [2792, 0]
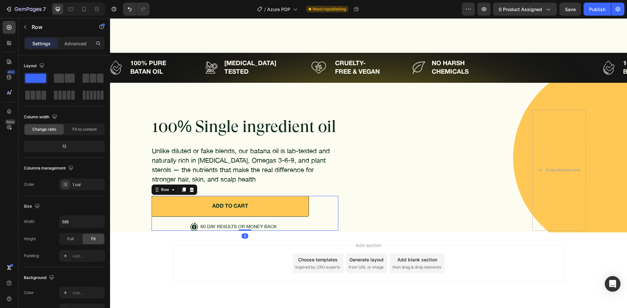
click at [319, 199] on div "ADD TO CART Button" at bounding box center [244, 209] width 187 height 27
click at [100, 222] on icon "button" at bounding box center [98, 222] width 7 height 7
click at [80, 256] on div "Full 100%" at bounding box center [75, 251] width 54 height 12
type input "100%"
click at [79, 209] on div "Size" at bounding box center [64, 206] width 81 height 10
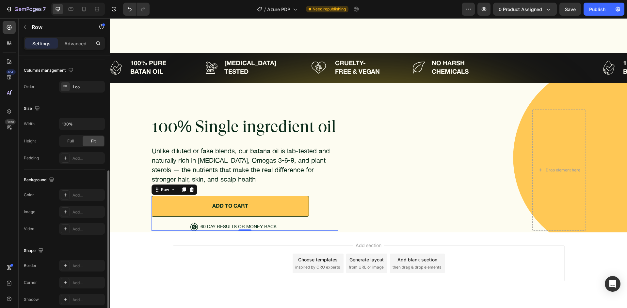
scroll to position [127, 0]
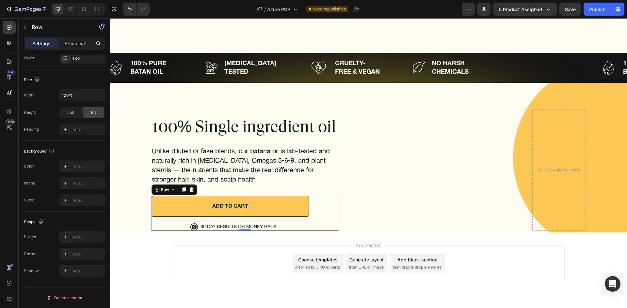
click at [74, 37] on div "Row" at bounding box center [56, 27] width 74 height 19
click at [74, 41] on p "Advanced" at bounding box center [75, 43] width 22 height 7
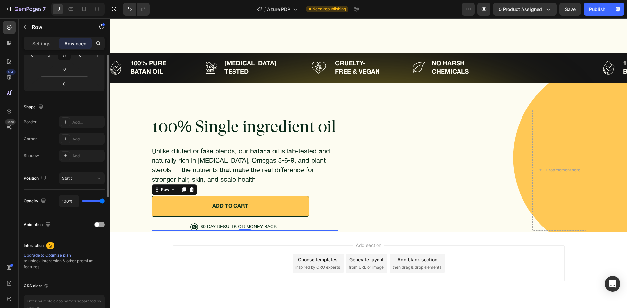
scroll to position [61, 0]
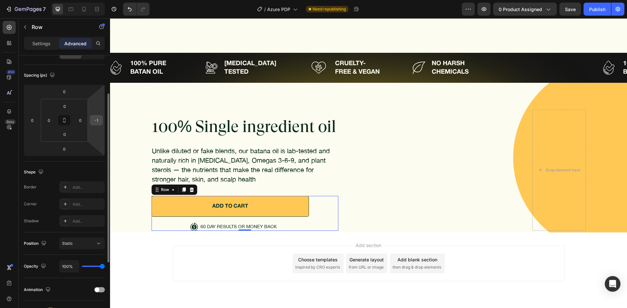
click at [95, 117] on input "-1" at bounding box center [96, 121] width 10 height 10
type input "0"
click at [93, 74] on div "Spacing (px)" at bounding box center [64, 75] width 81 height 10
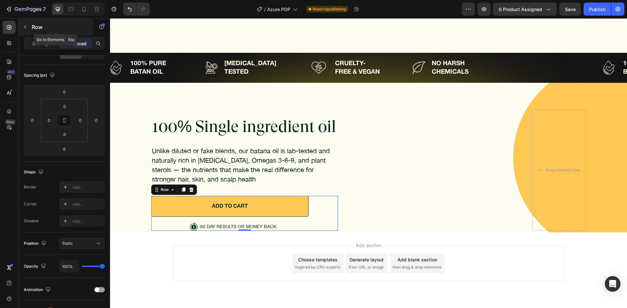
click at [35, 21] on div "Row" at bounding box center [56, 27] width 74 height 17
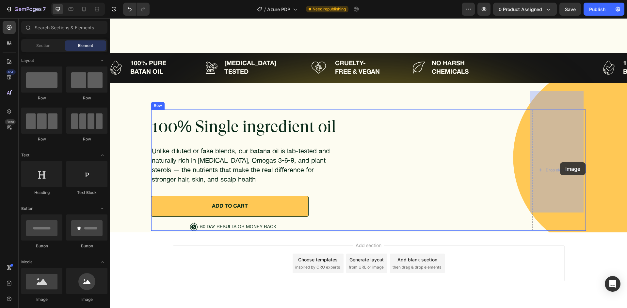
drag, startPoint x: 153, startPoint y: 300, endPoint x: 559, endPoint y: 164, distance: 428.2
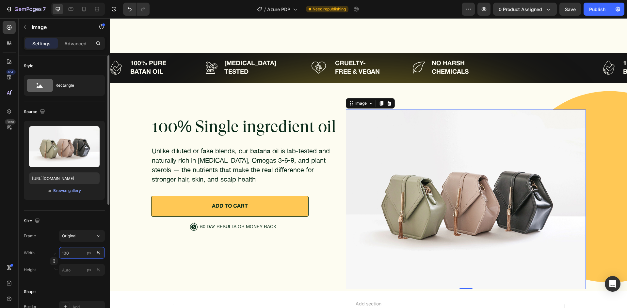
click at [71, 257] on input "100" at bounding box center [82, 253] width 46 height 12
type input "636"
click at [52, 240] on div "Frame Original" at bounding box center [64, 236] width 81 height 12
click at [89, 254] on div "px" at bounding box center [89, 253] width 5 height 6
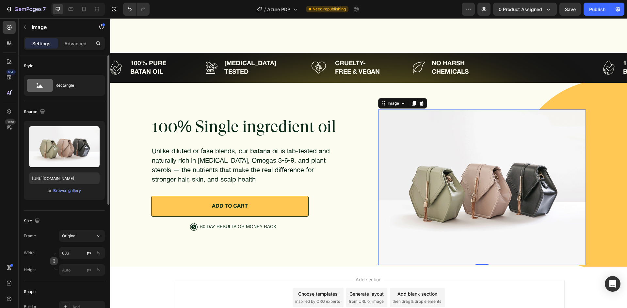
click at [56, 261] on icon "button" at bounding box center [54, 261] width 5 height 5
click at [71, 291] on input "px %" at bounding box center [82, 287] width 46 height 12
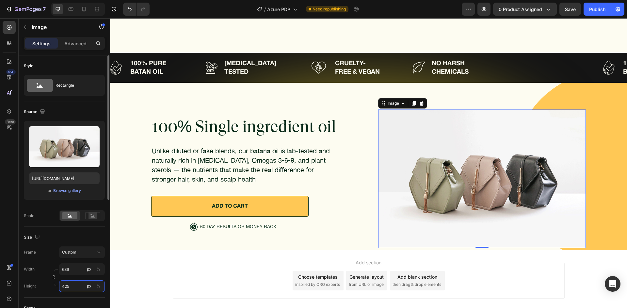
type input "425"
click at [49, 268] on div "Width 636 px %" at bounding box center [64, 270] width 81 height 12
drag, startPoint x: 51, startPoint y: 276, endPoint x: 73, endPoint y: 281, distance: 23.1
click at [51, 277] on button "button" at bounding box center [54, 278] width 8 height 8
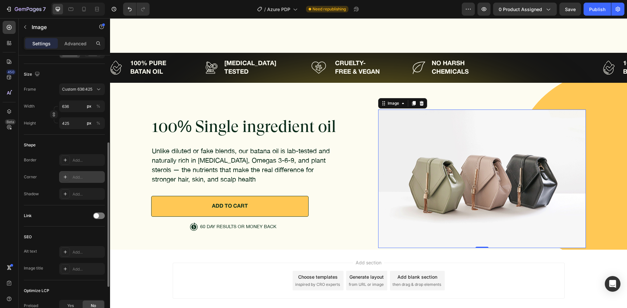
click at [83, 179] on div "Add..." at bounding box center [87, 178] width 31 height 6
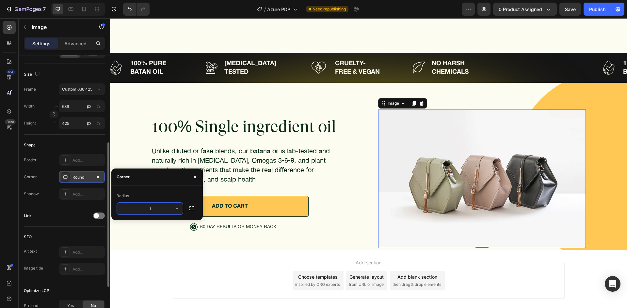
type input "15"
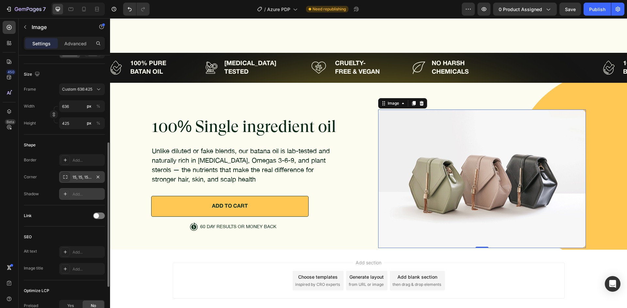
click at [84, 200] on div "Add..." at bounding box center [82, 194] width 46 height 12
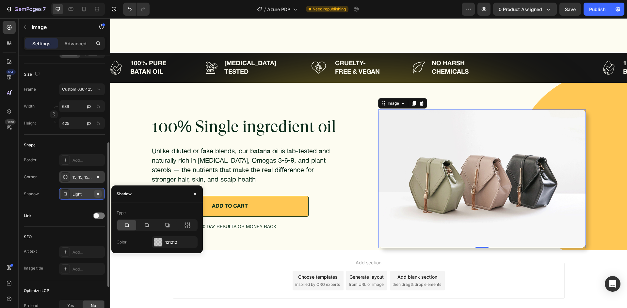
click at [98, 194] on icon "button" at bounding box center [98, 194] width 3 height 3
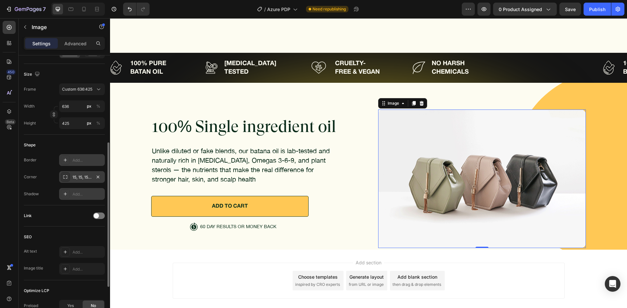
click at [87, 161] on div "Add..." at bounding box center [87, 161] width 31 height 6
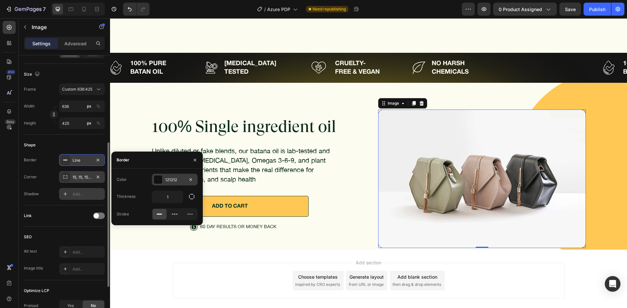
click at [174, 178] on div "121212" at bounding box center [174, 180] width 19 height 6
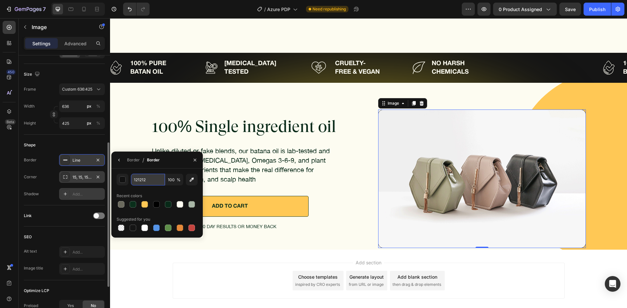
click at [155, 183] on input "121212" at bounding box center [148, 180] width 34 height 12
paste input "0A2F1B"
type input "0A2F1B"
click at [153, 190] on div "0A2F1B 100 % Recent colors Suggested for you" at bounding box center [157, 203] width 81 height 59
click at [138, 161] on div "Border" at bounding box center [133, 160] width 13 height 6
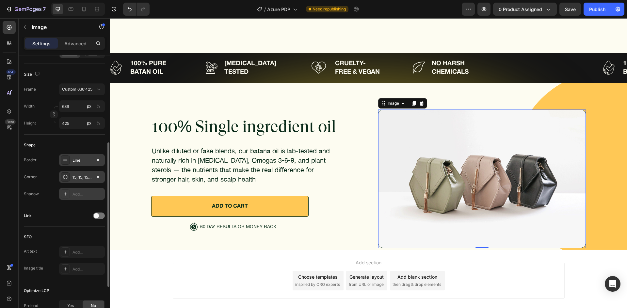
click at [79, 138] on div "Shape Border Line Corner 15, 15, 15, 15 Shadow Add..." at bounding box center [64, 170] width 81 height 71
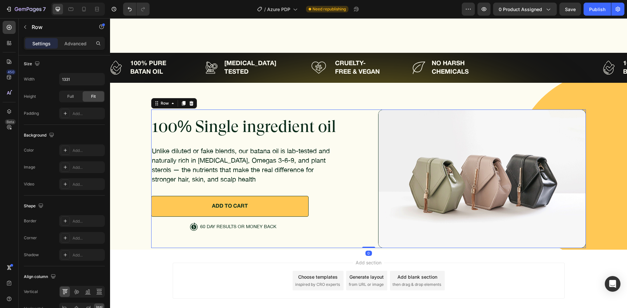
click at [371, 150] on div "100% Single ingredient oil Heading Unlike diluted or fake blends, our batana oi…" at bounding box center [368, 179] width 435 height 139
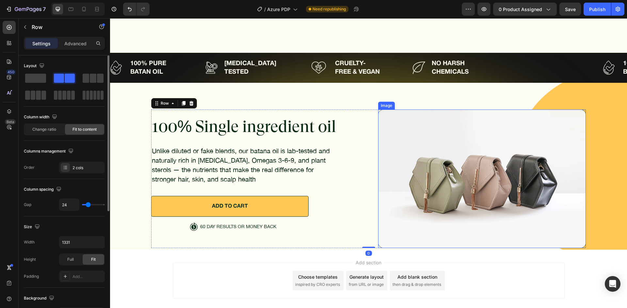
click at [396, 149] on img at bounding box center [482, 179] width 208 height 139
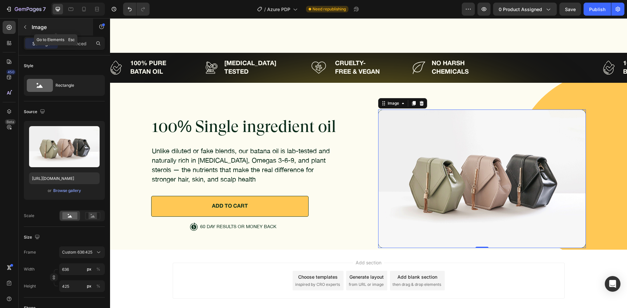
click at [34, 24] on p "Image" at bounding box center [59, 27] width 55 height 8
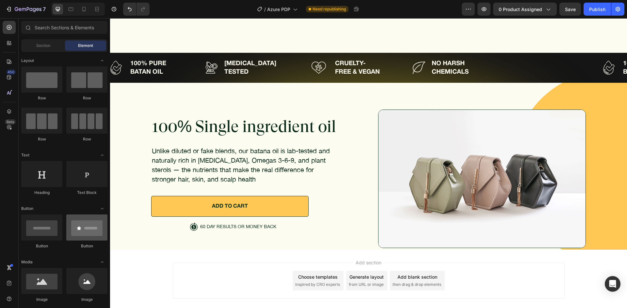
scroll to position [65, 0]
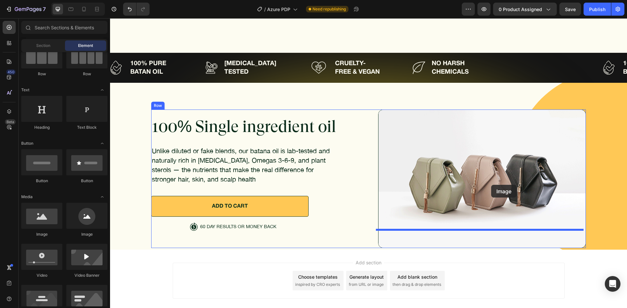
drag, startPoint x: 162, startPoint y: 237, endPoint x: 491, endPoint y: 185, distance: 332.9
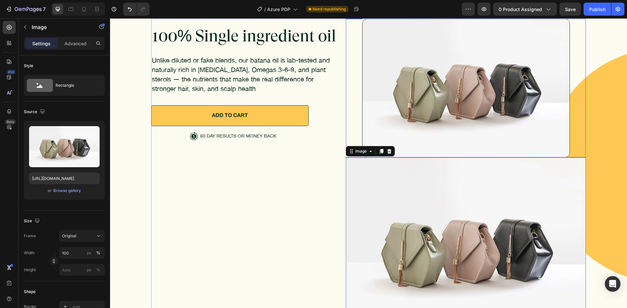
scroll to position [2955, 0]
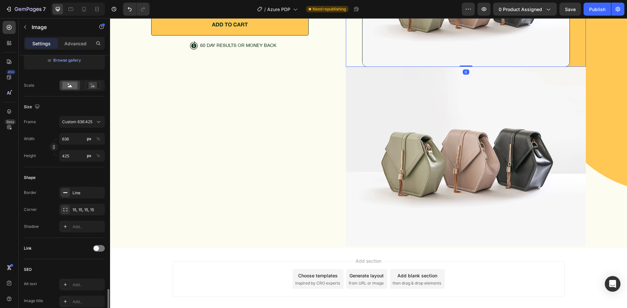
scroll to position [238, 0]
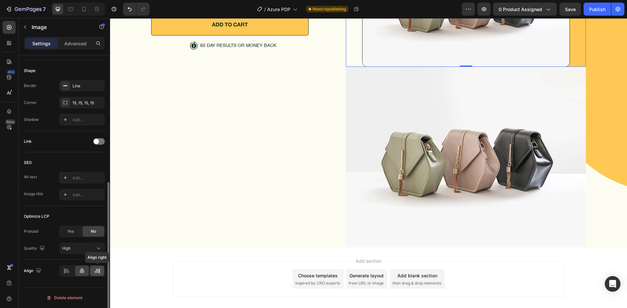
click at [93, 270] on div at bounding box center [97, 271] width 14 height 10
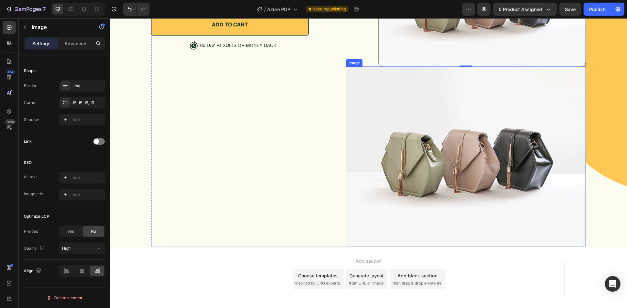
scroll to position [221, 0]
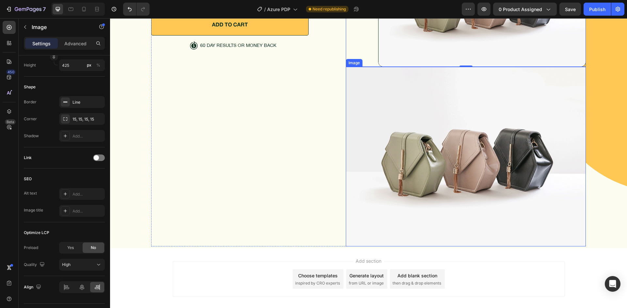
click at [431, 149] on img at bounding box center [466, 157] width 240 height 180
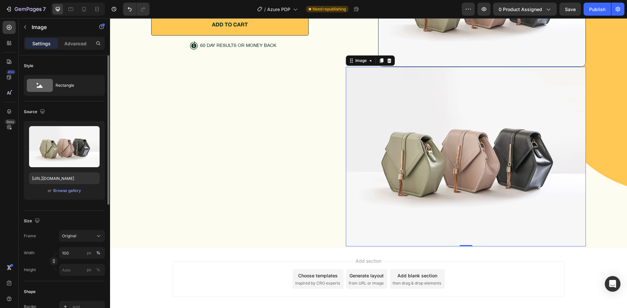
scroll to position [163, 0]
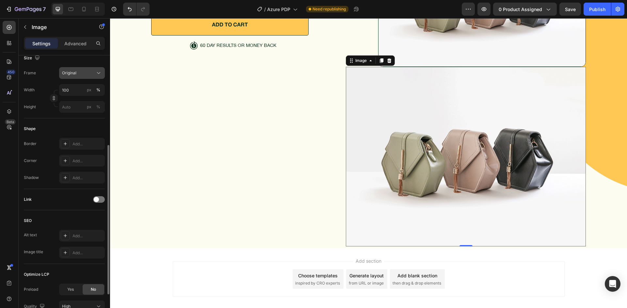
click at [85, 68] on button "Original" at bounding box center [82, 73] width 46 height 12
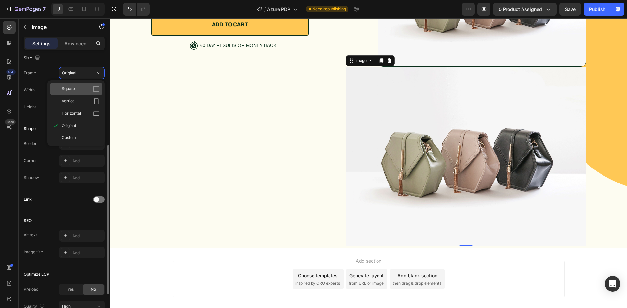
click at [83, 91] on div "Square" at bounding box center [81, 89] width 38 height 7
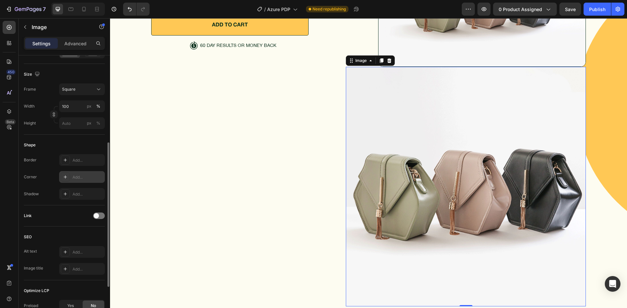
click at [81, 178] on div "Add..." at bounding box center [87, 178] width 31 height 6
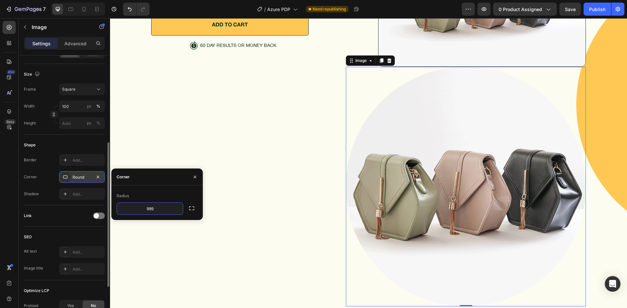
type input "999"
click at [153, 197] on div "Radius" at bounding box center [157, 196] width 81 height 10
click at [51, 174] on div "Corner 999, 999, 999, 999" at bounding box center [64, 177] width 81 height 12
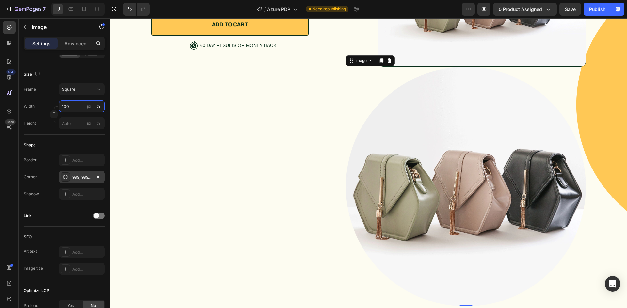
click at [71, 111] on input "100" at bounding box center [82, 107] width 46 height 12
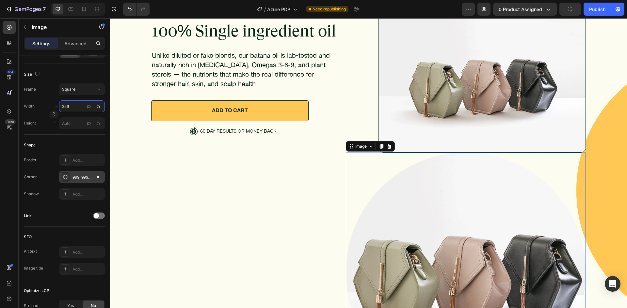
scroll to position [2955, 0]
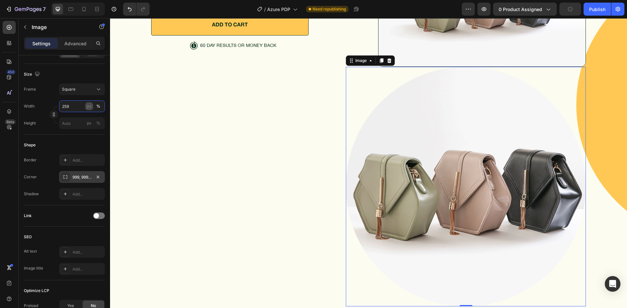
type input "259"
click at [94, 119] on button "px" at bounding box center [98, 123] width 8 height 8
type input "259"
click at [94, 119] on button "px" at bounding box center [98, 123] width 8 height 8
type input "259"
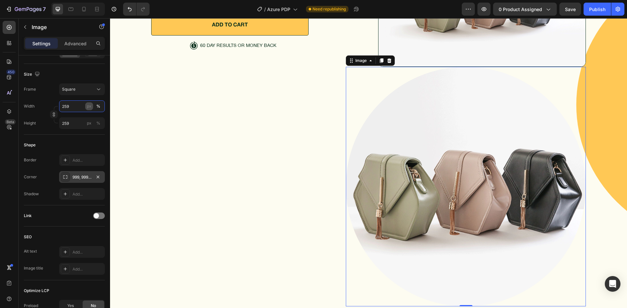
scroll to position [2893, 0]
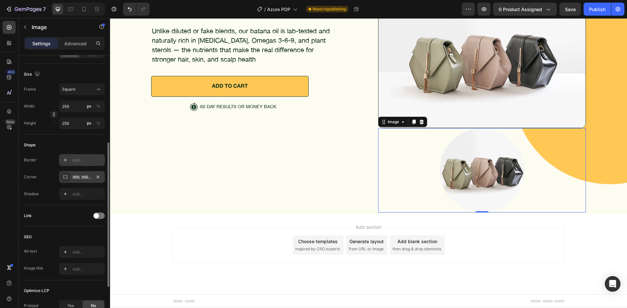
click at [81, 159] on div "Add..." at bounding box center [87, 161] width 31 height 6
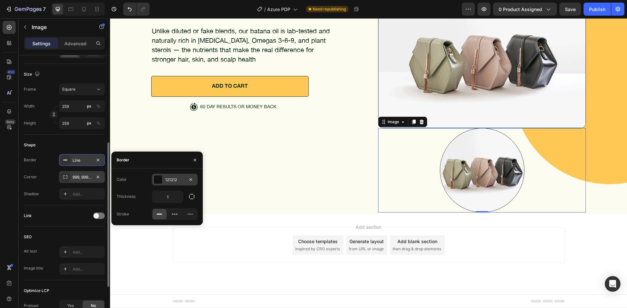
click at [168, 174] on div "121212" at bounding box center [175, 180] width 46 height 12
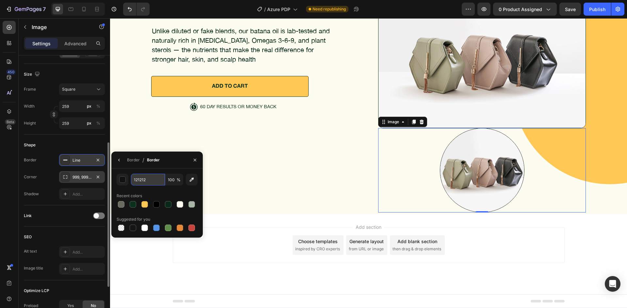
click at [152, 178] on input "121212" at bounding box center [148, 180] width 34 height 12
paste input "0A2F1B"
type input "0A2F1B"
click at [171, 170] on div "0A2F1B 100 % Recent colors Suggested for you" at bounding box center [156, 203] width 91 height 69
click at [138, 162] on div "Border" at bounding box center [133, 160] width 13 height 6
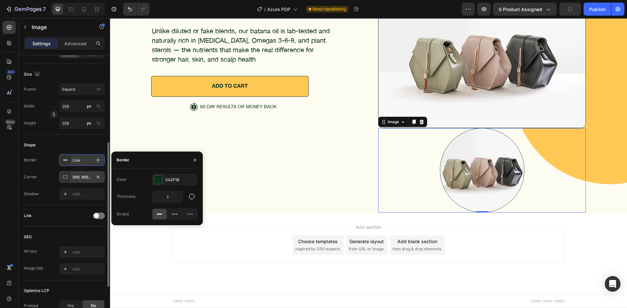
click at [71, 132] on div "Size Frame Square Width 259 px % Height 259 px %" at bounding box center [64, 99] width 81 height 71
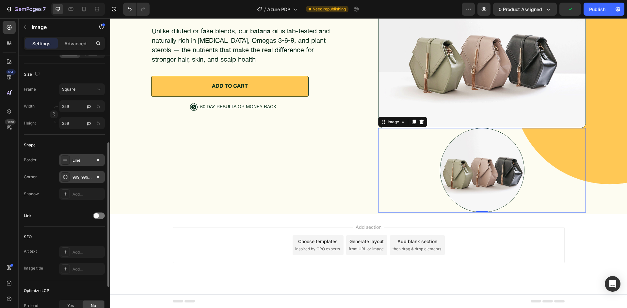
scroll to position [238, 0]
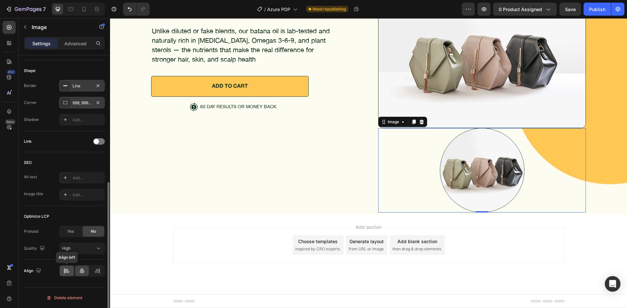
click at [65, 268] on icon at bounding box center [66, 271] width 7 height 7
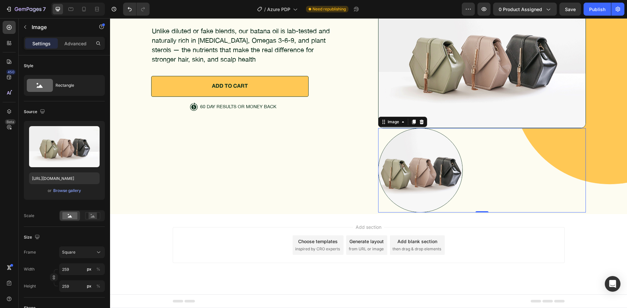
scroll to position [238, 0]
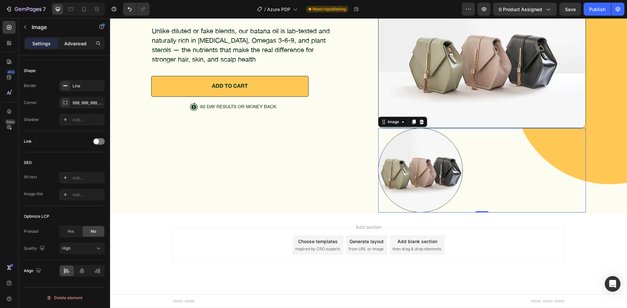
click at [62, 45] on div "Advanced" at bounding box center [75, 43] width 33 height 10
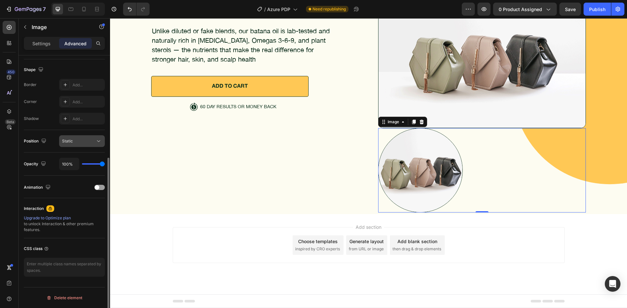
scroll to position [164, 0]
click at [77, 141] on div "Static" at bounding box center [78, 141] width 33 height 6
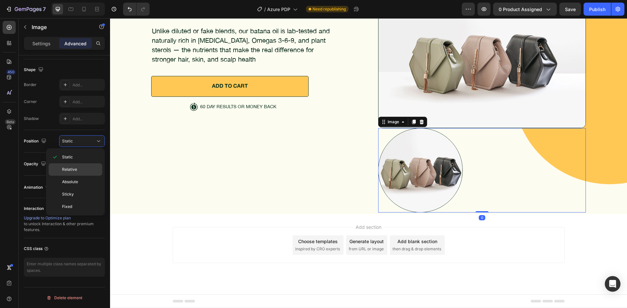
click at [73, 167] on span "Relative" at bounding box center [69, 170] width 15 height 6
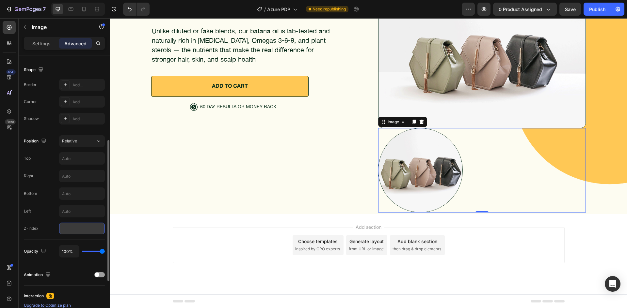
click at [72, 234] on div "Position Relative Top Right Bottom Left Z-Index" at bounding box center [64, 185] width 81 height 110
type input "2"
click at [53, 227] on div "Z-Index 2" at bounding box center [64, 229] width 81 height 12
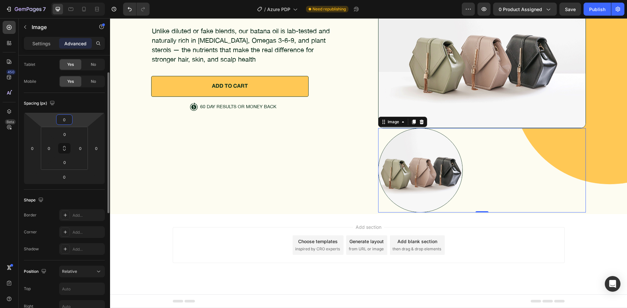
click at [66, 123] on input "0" at bounding box center [64, 120] width 13 height 10
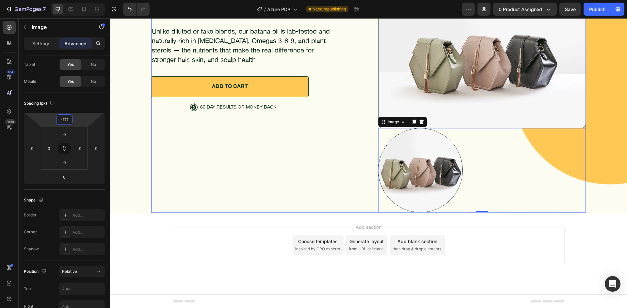
scroll to position [2838, 0]
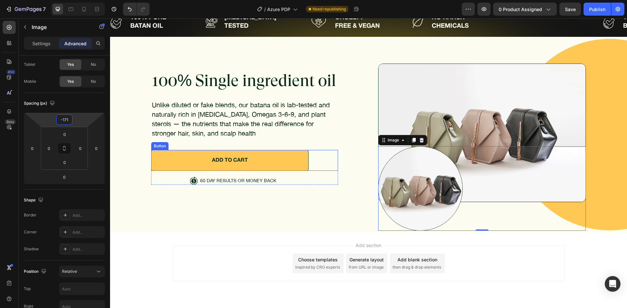
type input "-171"
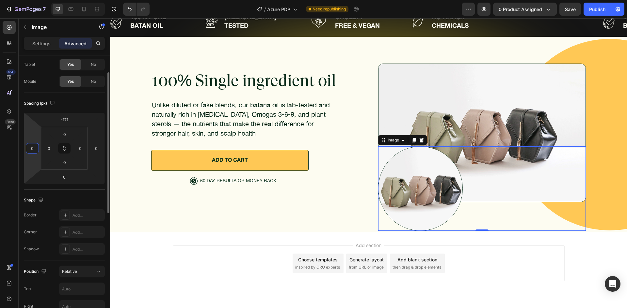
drag, startPoint x: 29, startPoint y: 144, endPoint x: 35, endPoint y: 148, distance: 7.5
click at [35, 148] on input "0" at bounding box center [32, 149] width 10 height 10
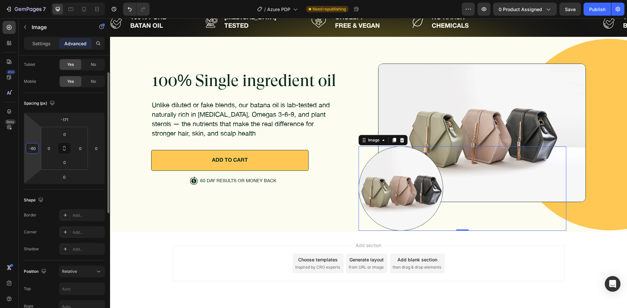
type input "-60"
click at [67, 194] on div "Shape Border Add... Corner Add... Shadow Add..." at bounding box center [64, 225] width 81 height 71
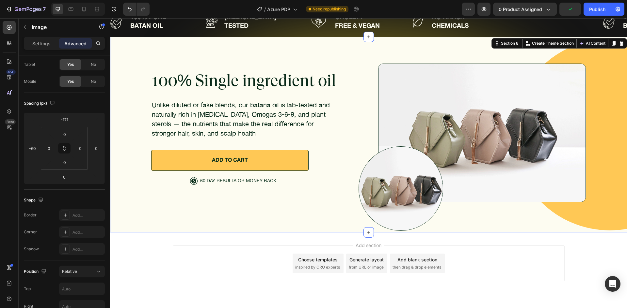
click at [597, 159] on div "100% Single ingredient oil Heading Unlike diluted or fake blends, our batana oi…" at bounding box center [368, 147] width 501 height 167
